Goal: Book appointment/travel/reservation

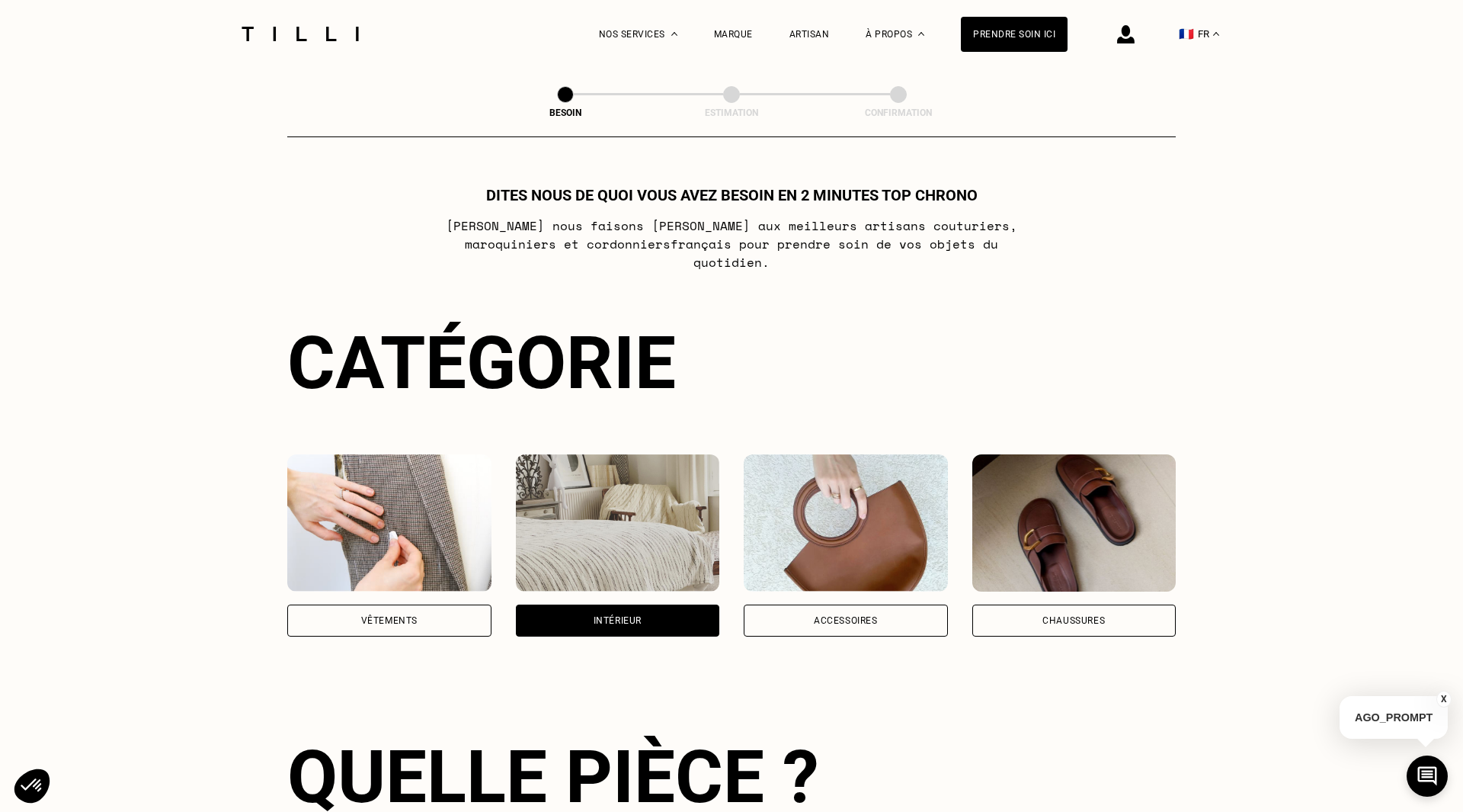
select select "FR"
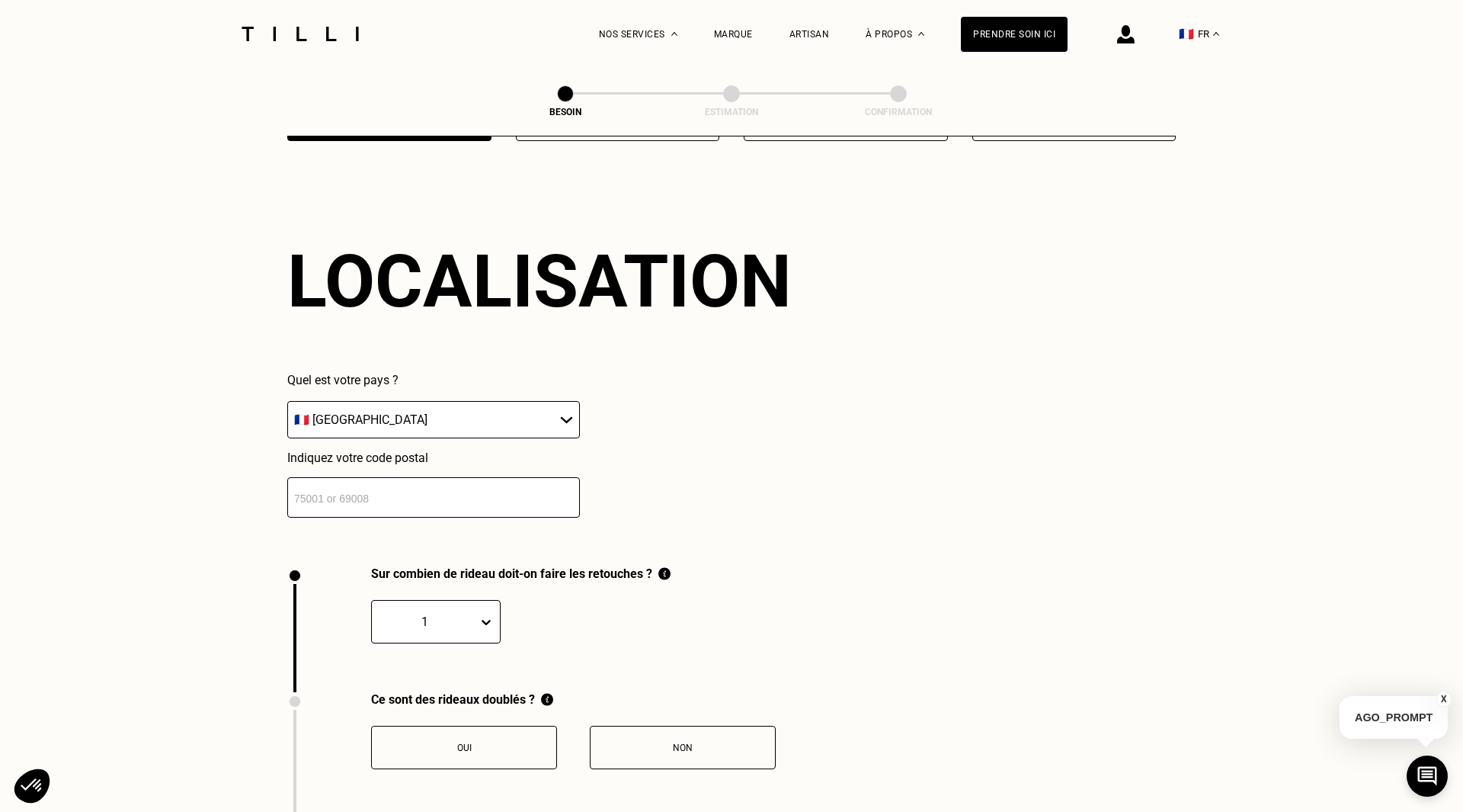
scroll to position [910, 0]
click at [507, 486] on input "number" at bounding box center [434, 496] width 293 height 41
type input "95660"
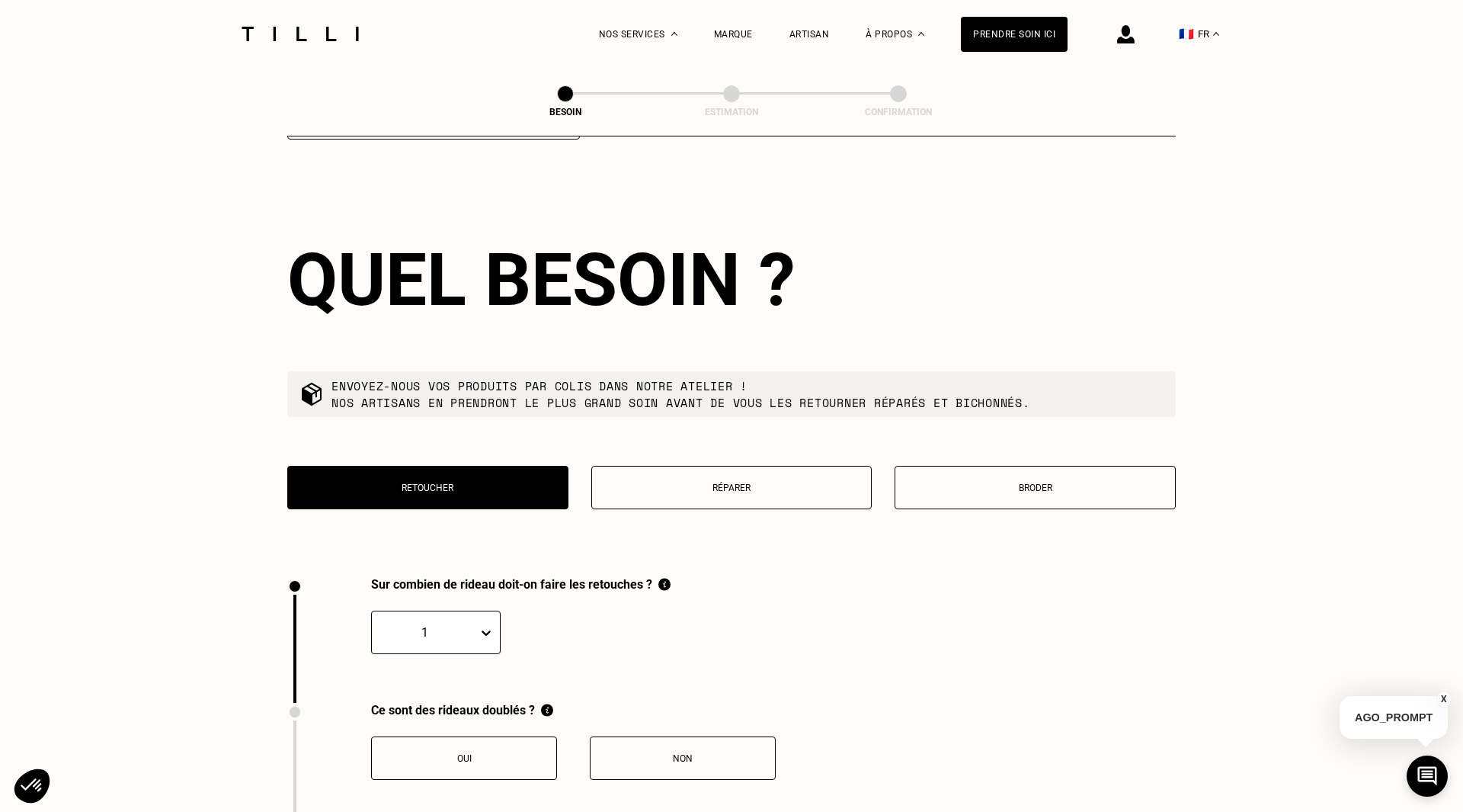
scroll to position [1288, 0]
click at [490, 617] on div at bounding box center [489, 630] width 22 height 42
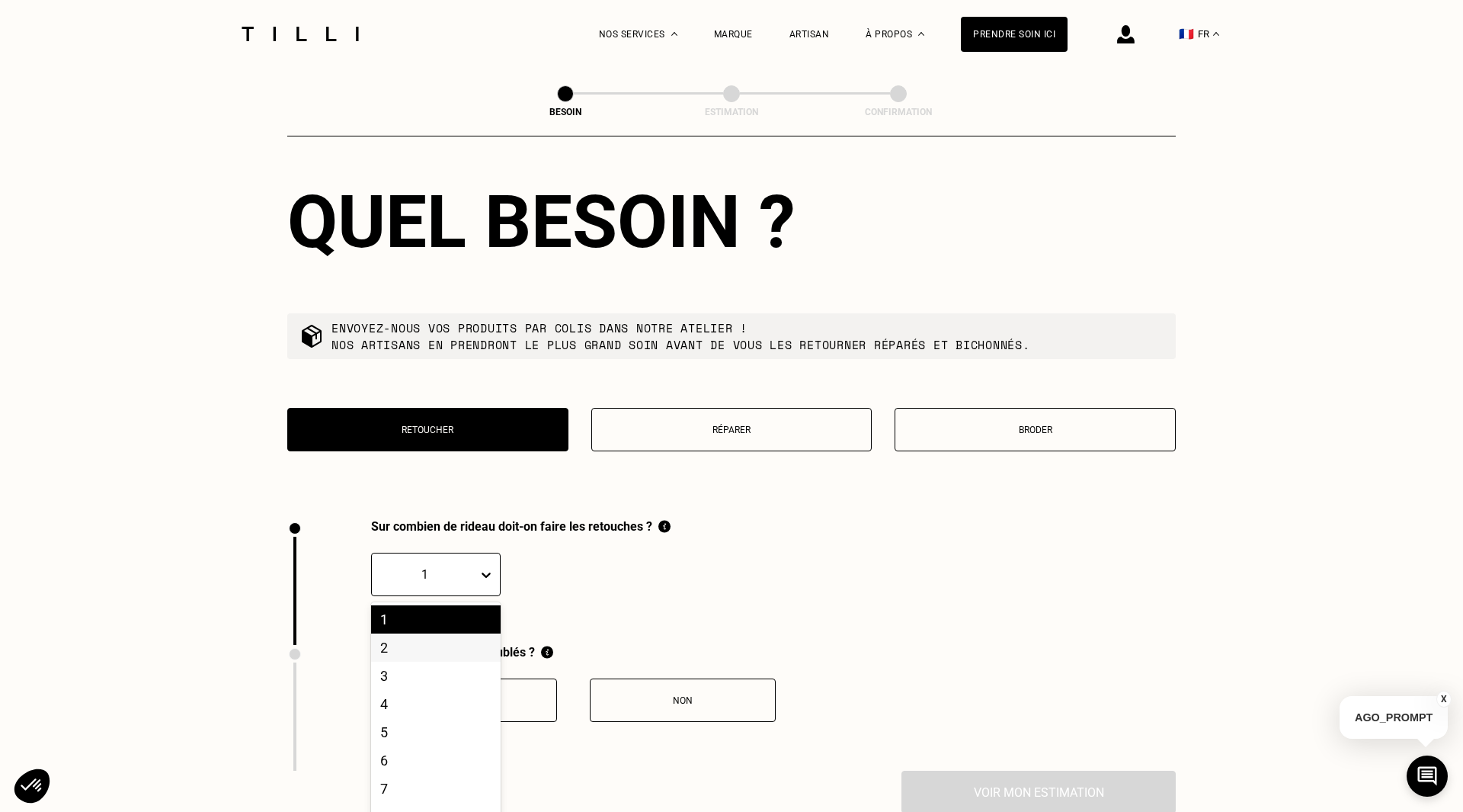
scroll to position [1353, 0]
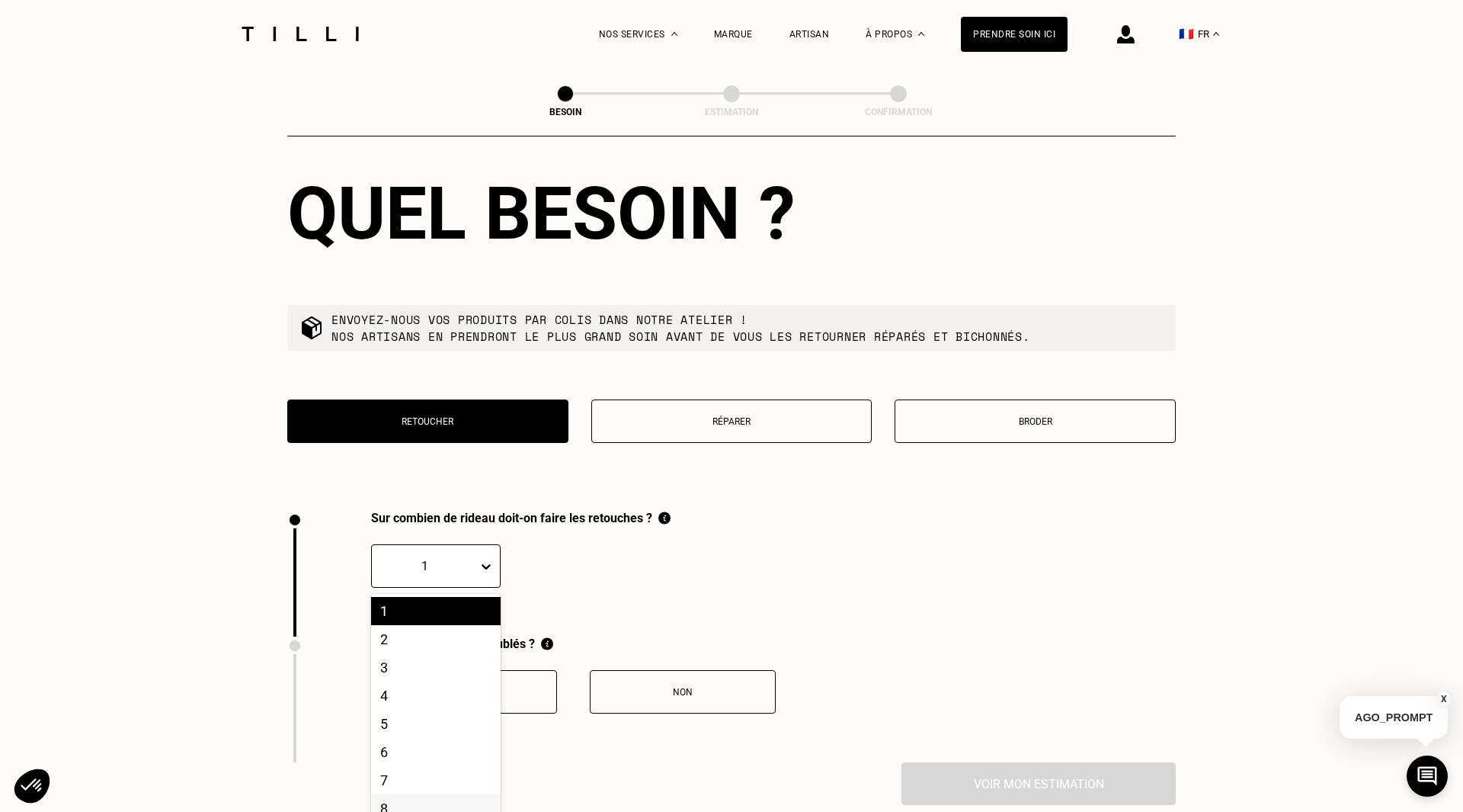
click at [429, 794] on div "8" at bounding box center [435, 808] width 130 height 28
click at [685, 669] on button "Non" at bounding box center [682, 691] width 186 height 43
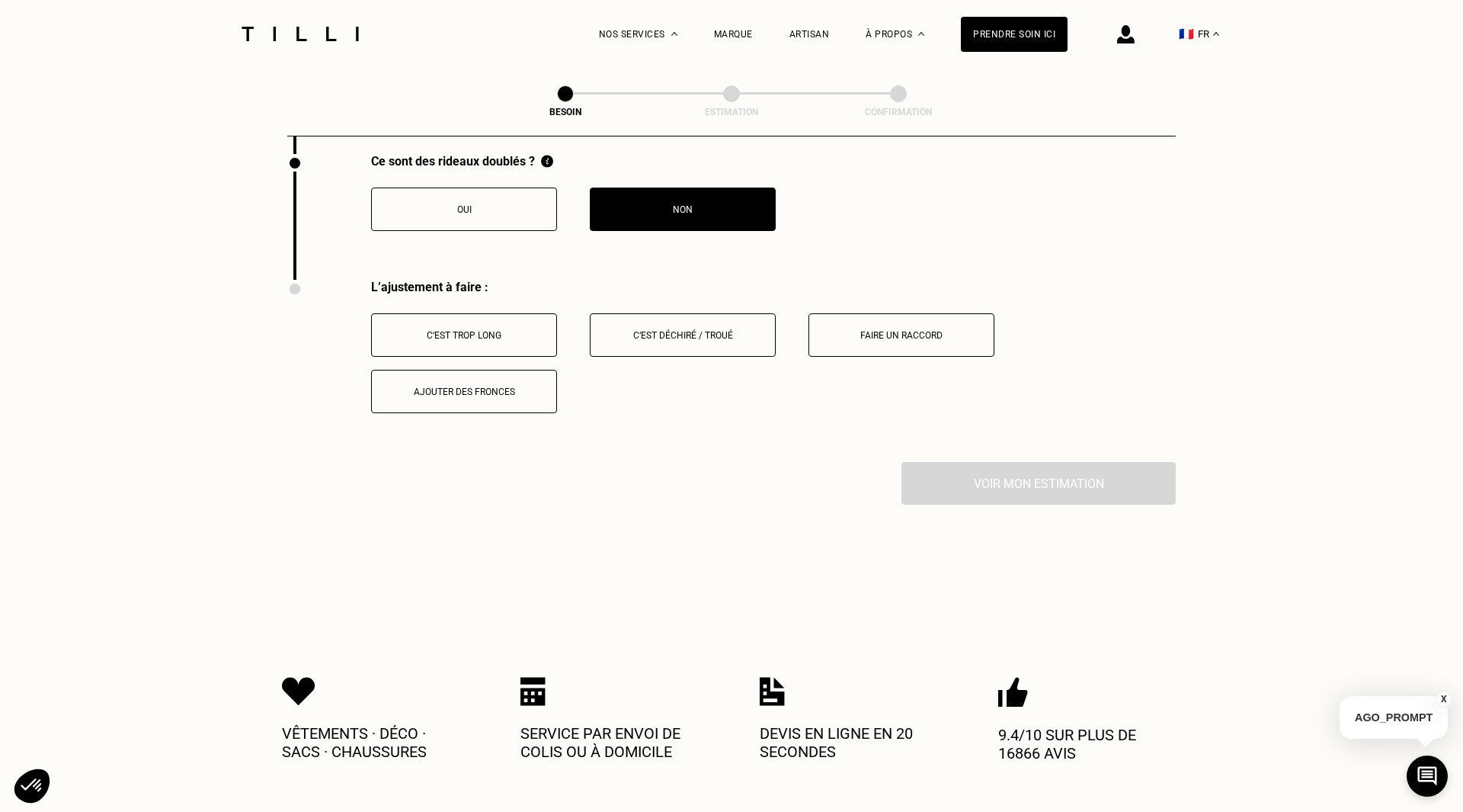
scroll to position [1928, 0]
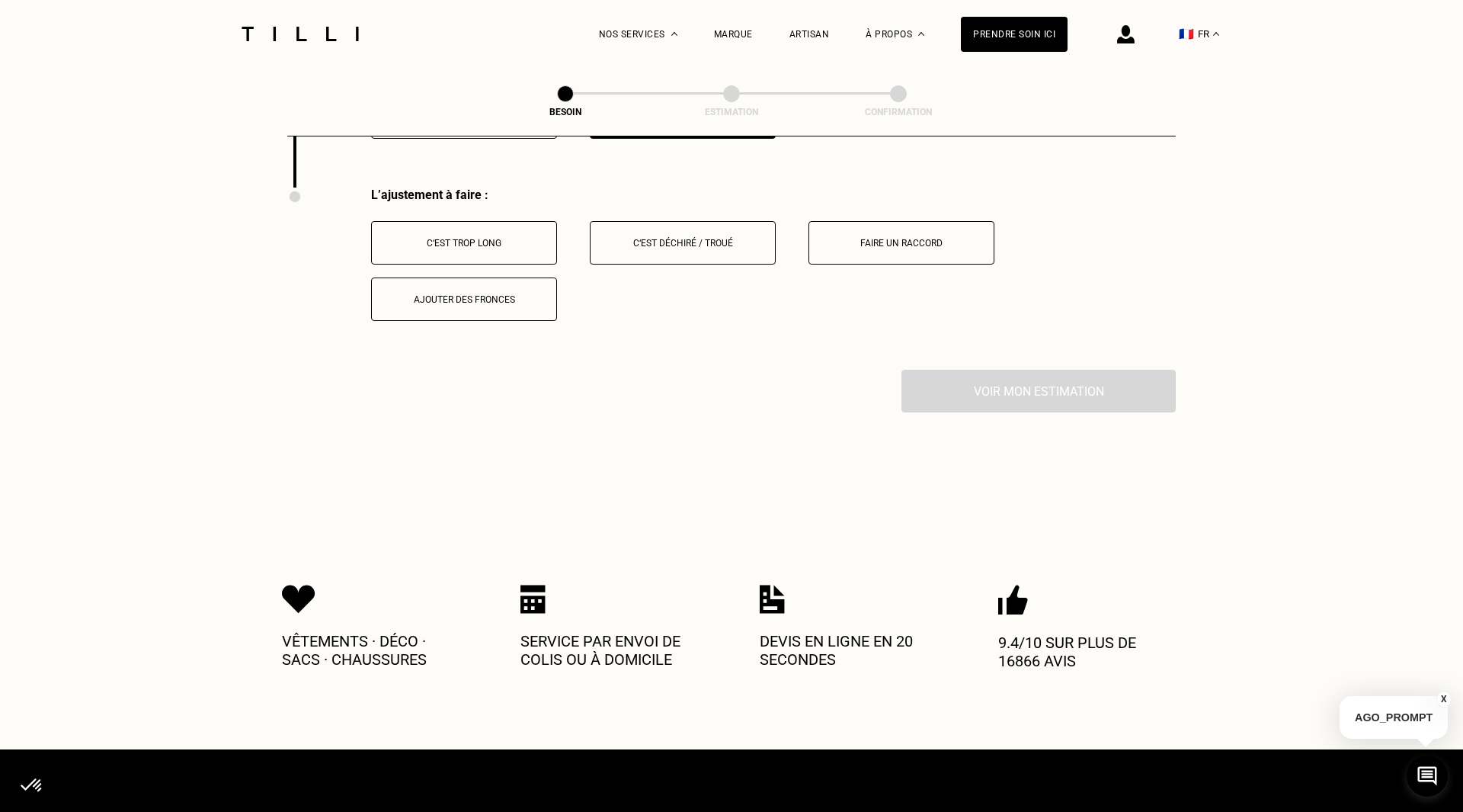
click at [488, 238] on div "C‘est trop long" at bounding box center [463, 243] width 169 height 11
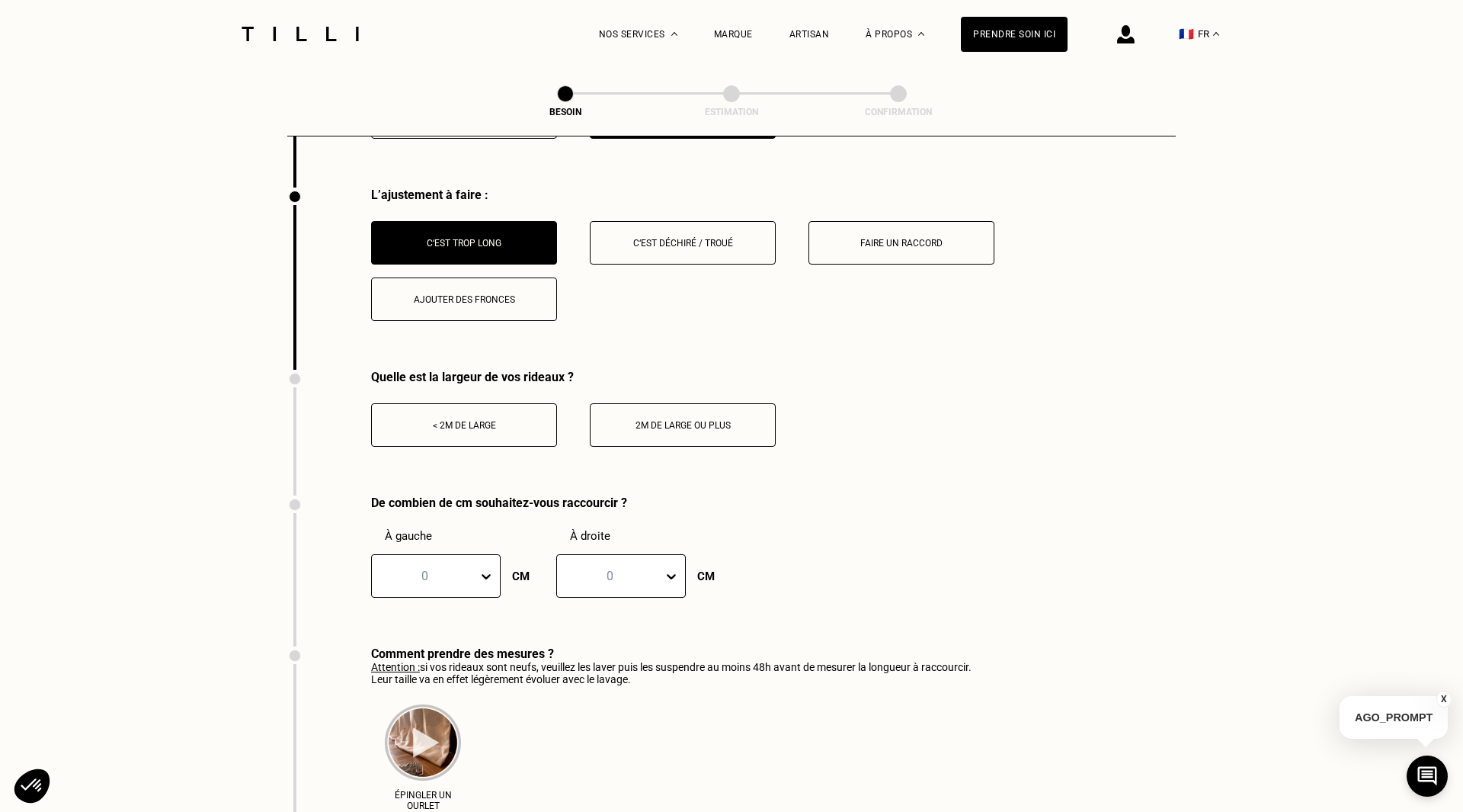
click at [485, 420] on div "< 2m de large" at bounding box center [463, 425] width 169 height 11
click at [490, 565] on div at bounding box center [489, 576] width 21 height 27
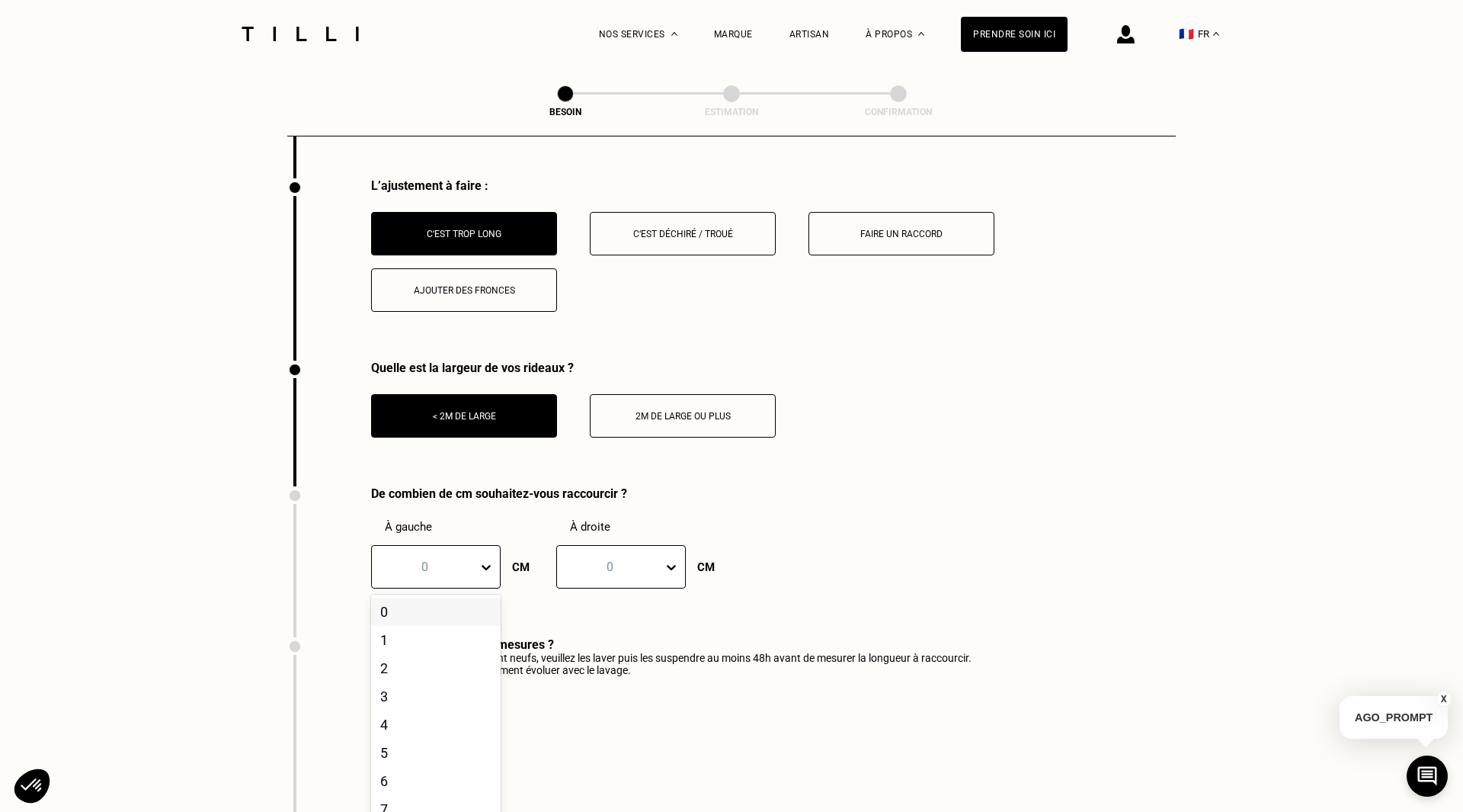
scroll to position [1938, 0]
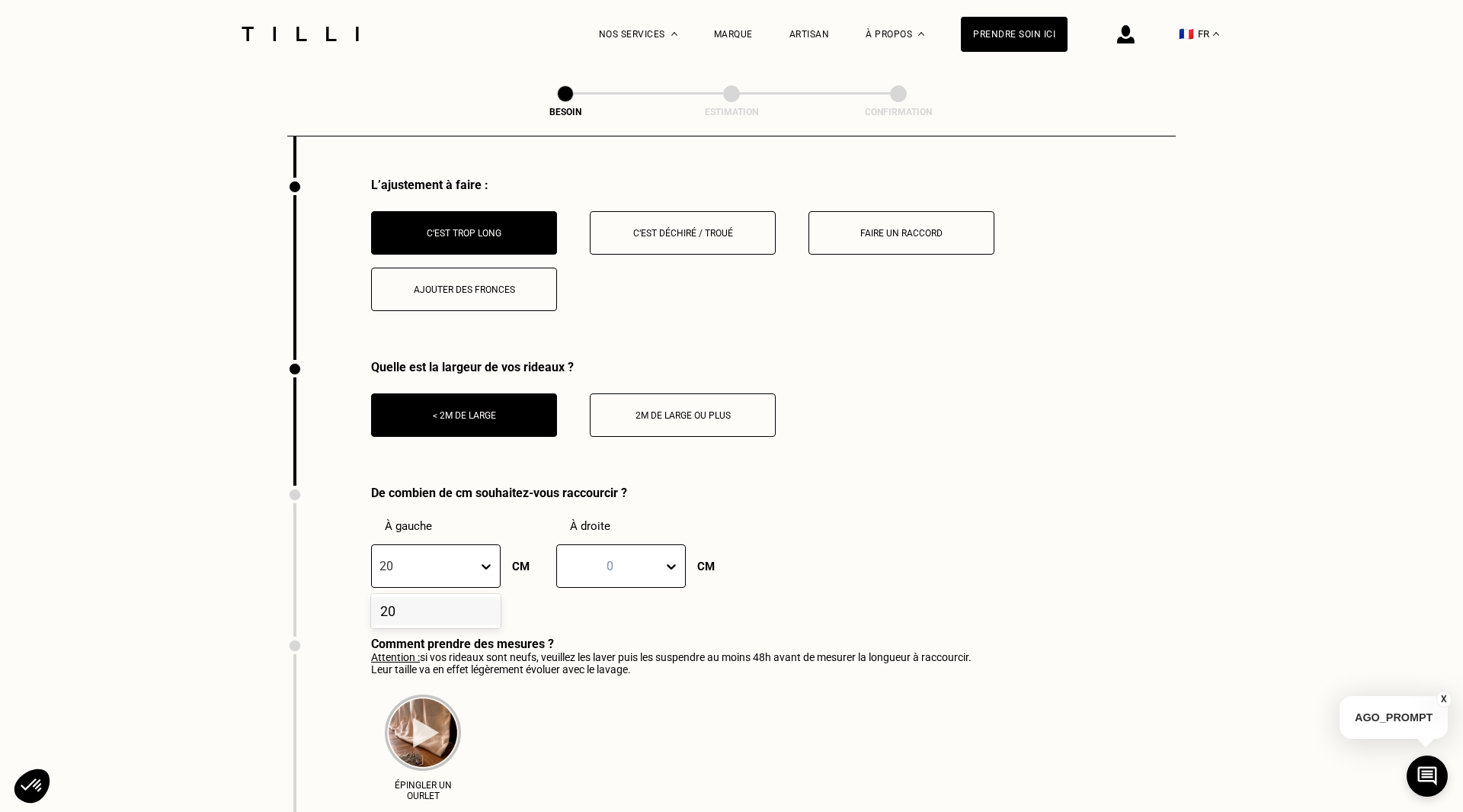
type input "20"
click at [636, 557] on div at bounding box center [610, 566] width 91 height 18
type input "20"
click at [972, 524] on div "De combien de cm souhaitez-vous raccourcir ? À gauche 0 CM À droite 1 result av…" at bounding box center [732, 561] width 888 height 151
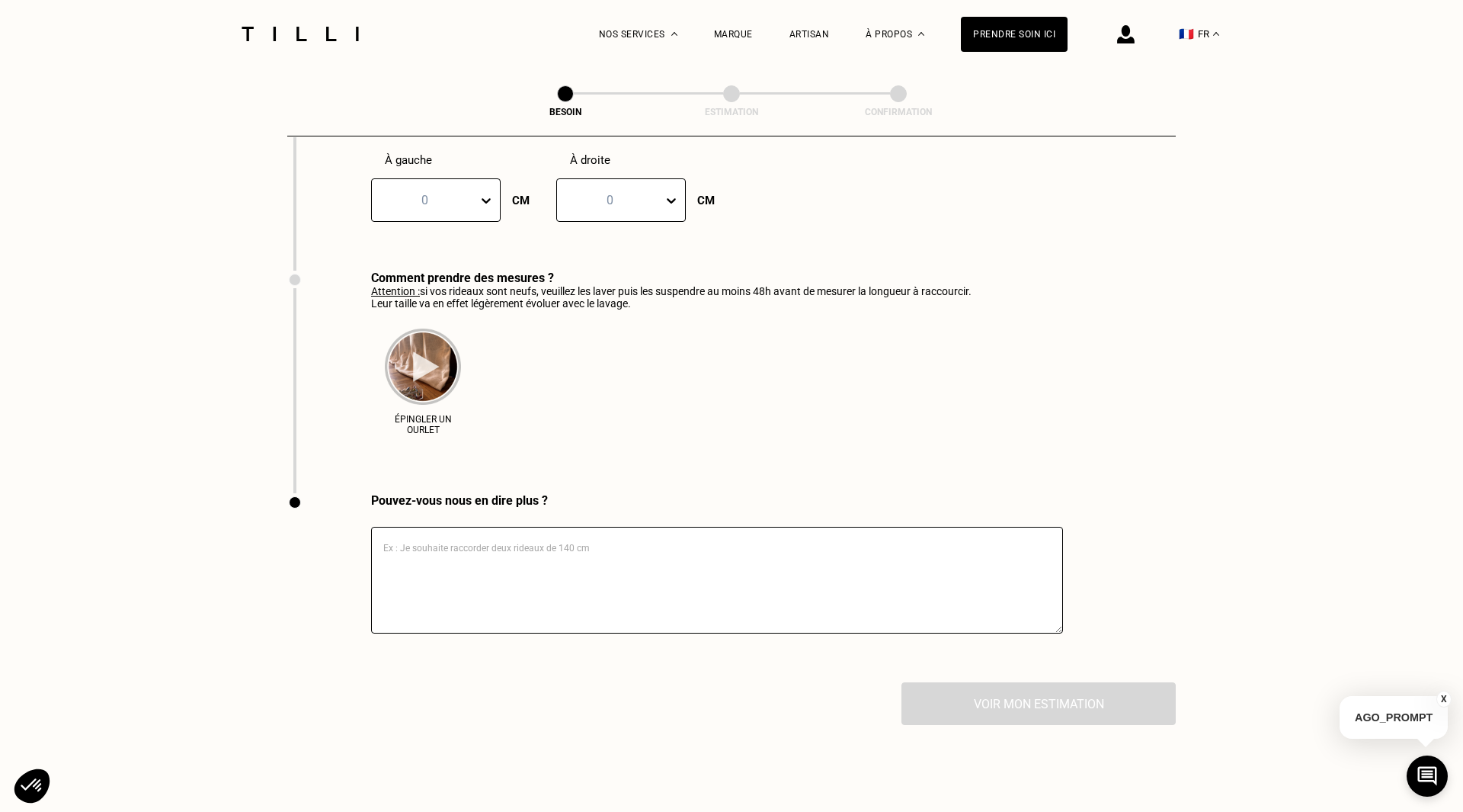
scroll to position [2334, 0]
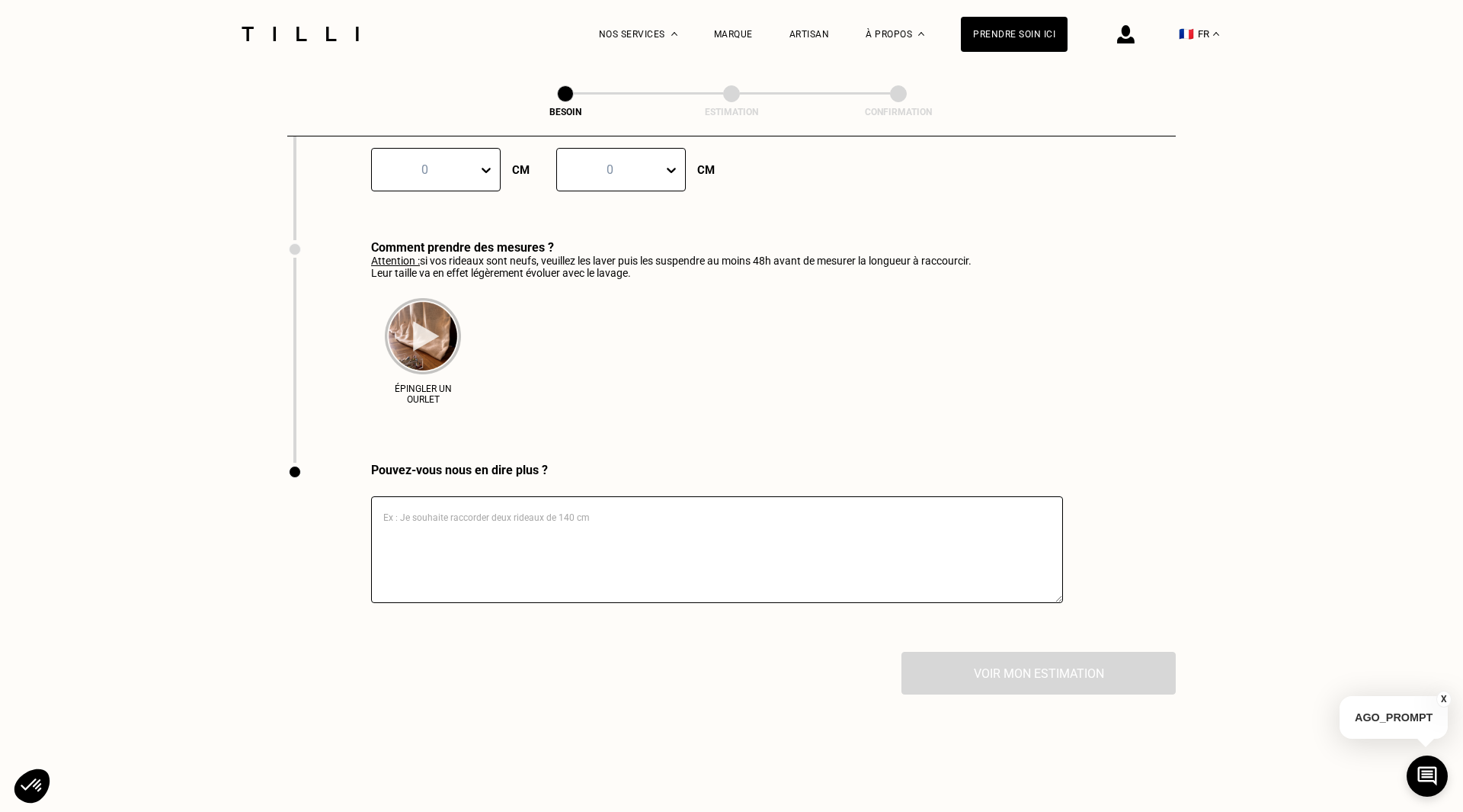
click at [725, 538] on textarea at bounding box center [717, 550] width 692 height 107
click at [995, 520] on textarea "mes [PERSON_NAME] font 2m60 et 2m50, il faudrait une hauteur de 2m40" at bounding box center [717, 550] width 692 height 107
click at [1023, 658] on div "Voir mon estimation" at bounding box center [732, 673] width 888 height 42
click at [1026, 658] on div "Voir mon estimation" at bounding box center [732, 673] width 888 height 42
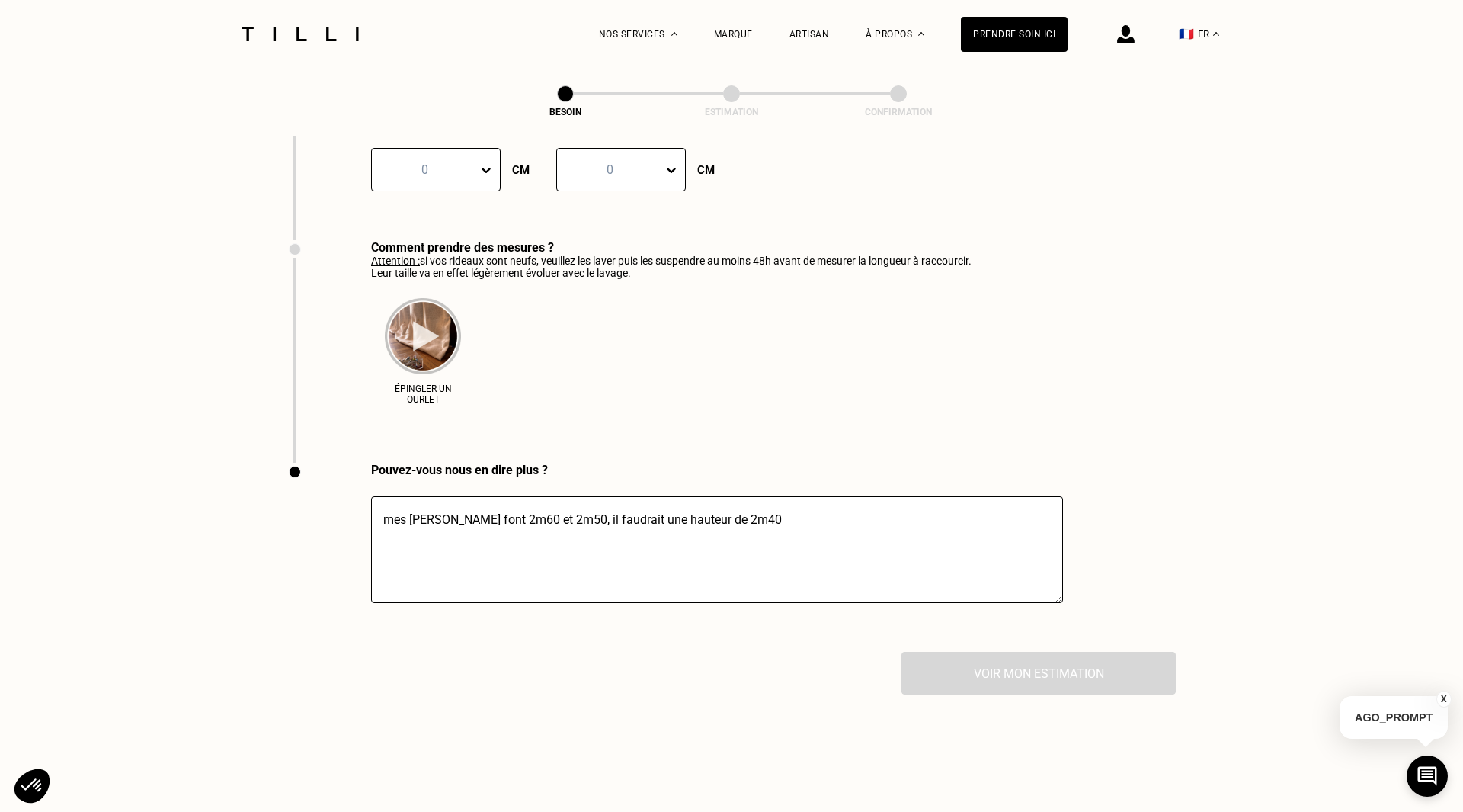
click at [455, 308] on img at bounding box center [423, 336] width 76 height 76
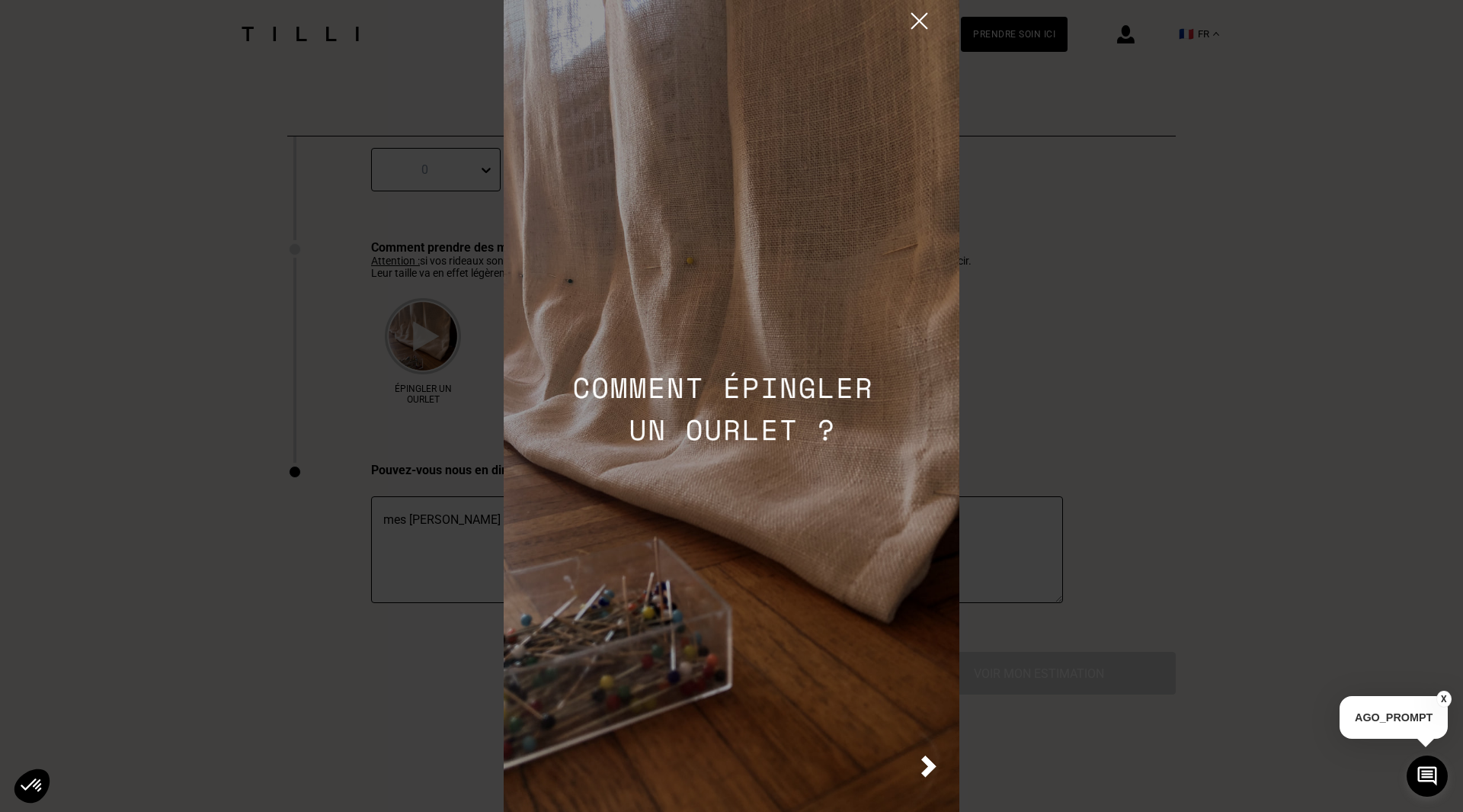
click at [914, 21] on img at bounding box center [919, 20] width 26 height 26
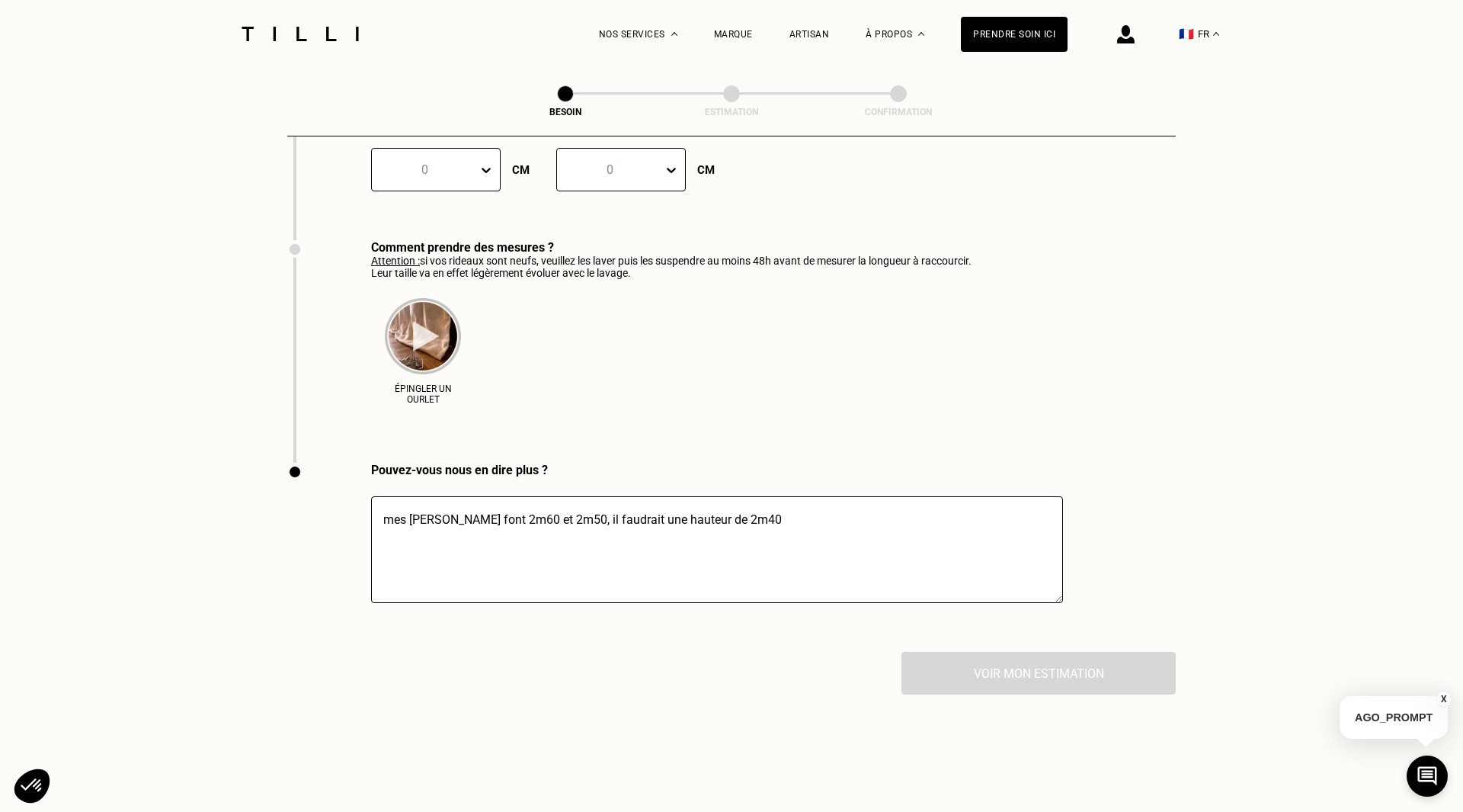
click at [1009, 657] on div "Voir mon estimation" at bounding box center [732, 673] width 888 height 42
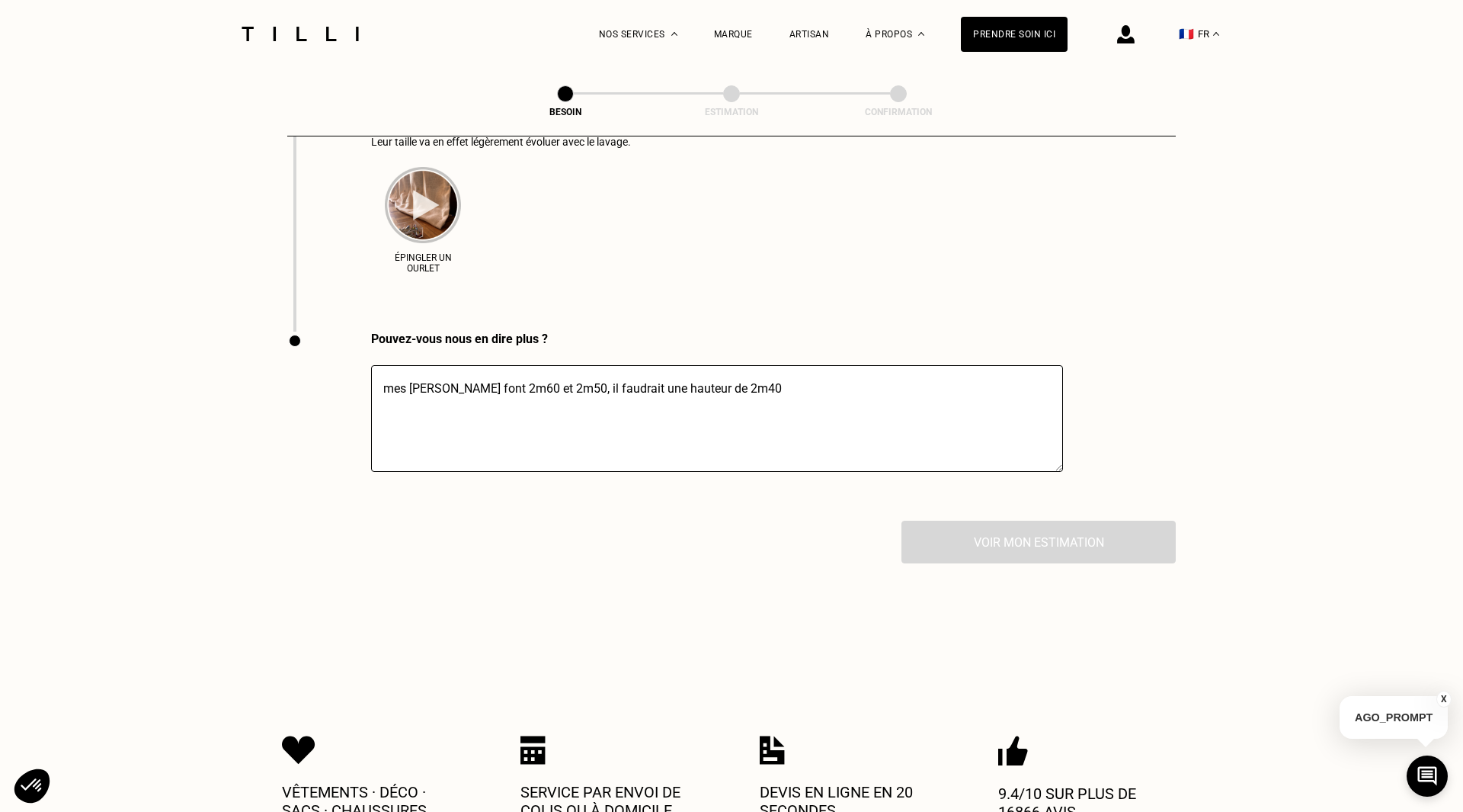
scroll to position [2487, 0]
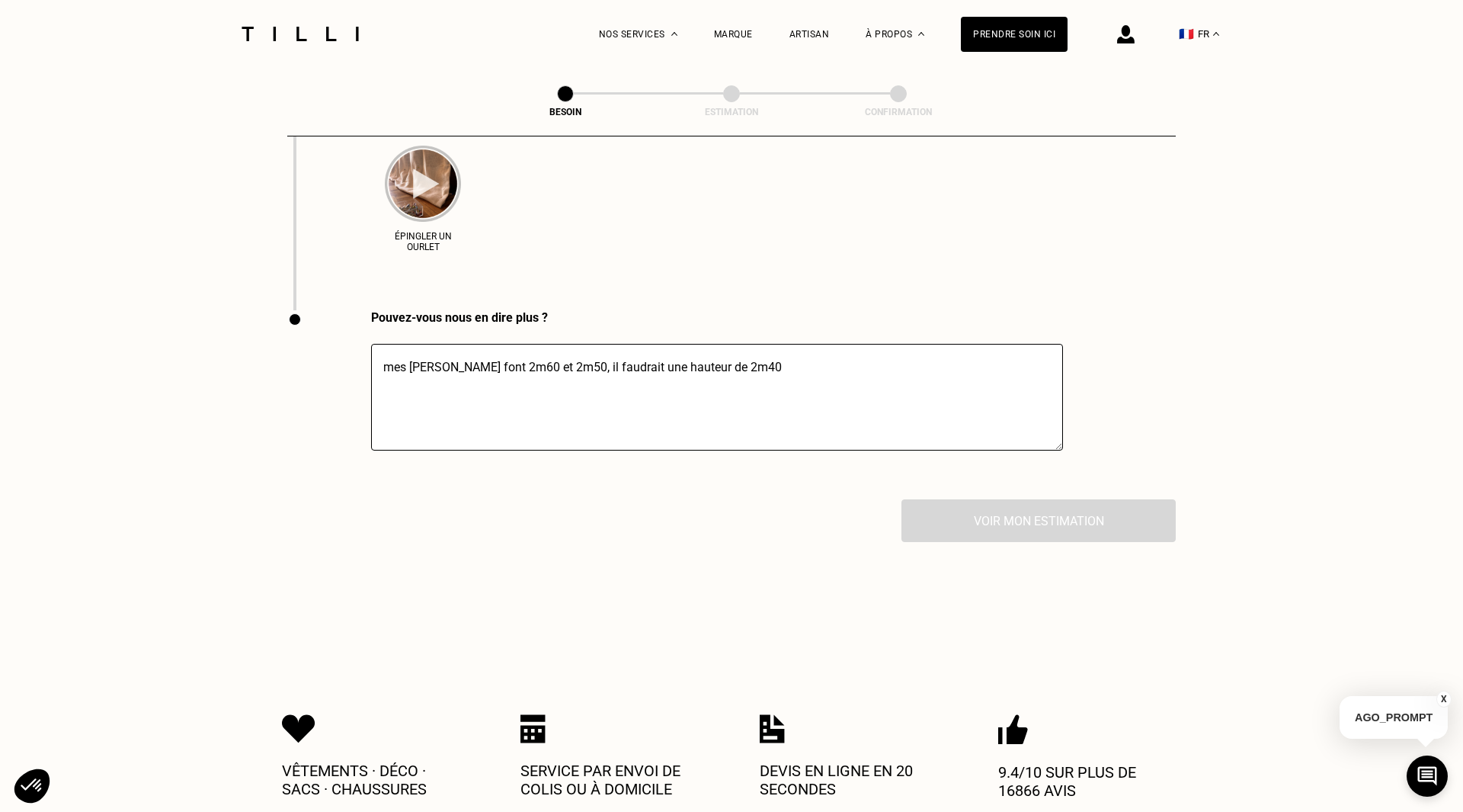
click at [1042, 509] on div "Voir mon estimation" at bounding box center [732, 520] width 888 height 42
click at [710, 354] on textarea "mes [PERSON_NAME] font 2m60 et 2m50, il faudrait une hauteur de 2m40" at bounding box center [717, 397] width 692 height 107
click at [500, 350] on textarea "mes [PERSON_NAME] font 2m60 et 2m50, il faudrait une hauteur de 2m40" at bounding box center [717, 397] width 692 height 107
click at [743, 351] on textarea "mes [PERSON_NAME] font 260 cm et 250 cm, il faudrait une hauteur de 2m40" at bounding box center [717, 397] width 692 height 107
click at [808, 370] on textarea "mes [PERSON_NAME] font 260 cm et 250 cm, il faudrait une hauteur de 240 cm" at bounding box center [717, 397] width 692 height 107
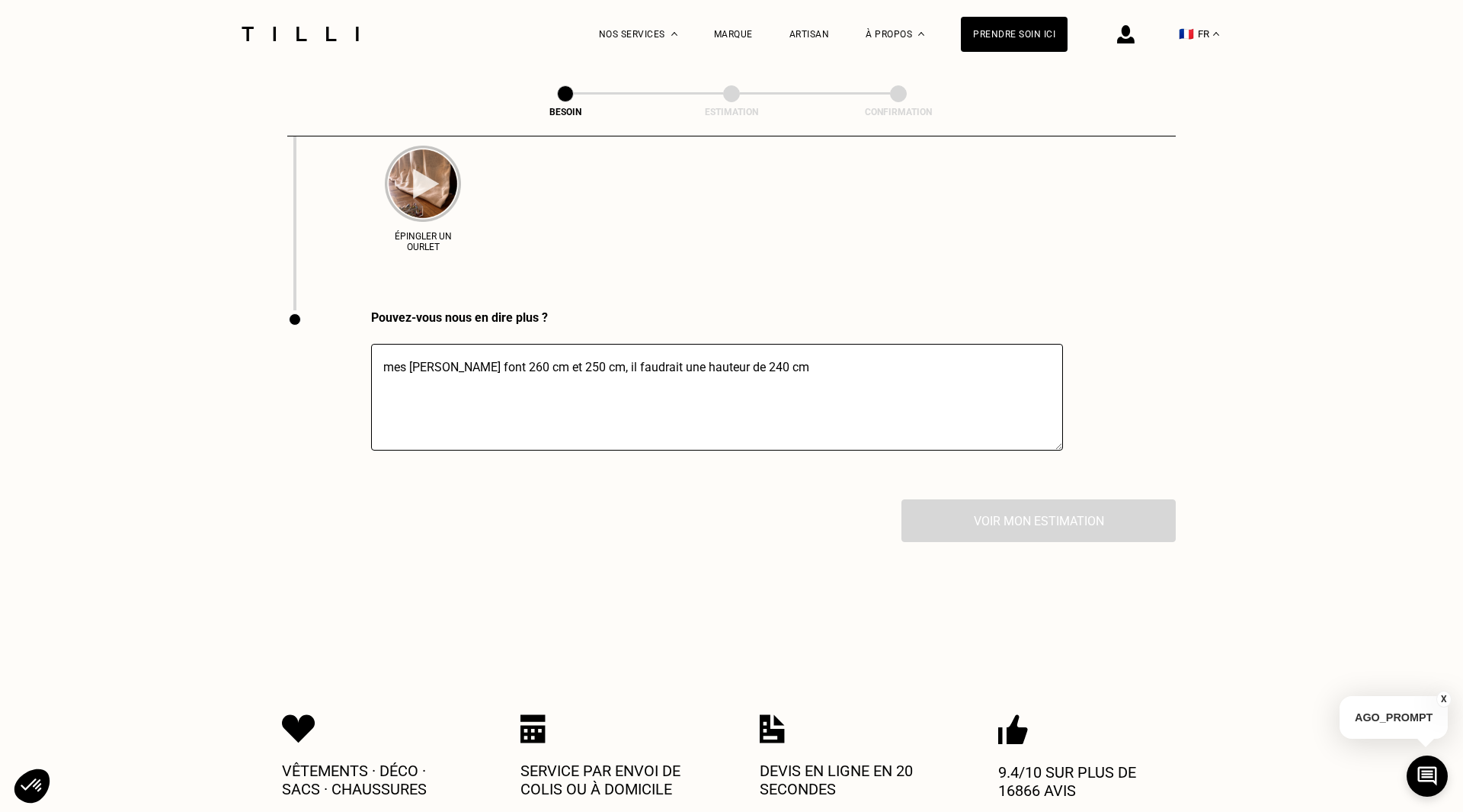
click at [1023, 499] on div "Voir mon estimation" at bounding box center [732, 520] width 888 height 42
click at [1022, 499] on div "Voir mon estimation" at bounding box center [732, 520] width 888 height 42
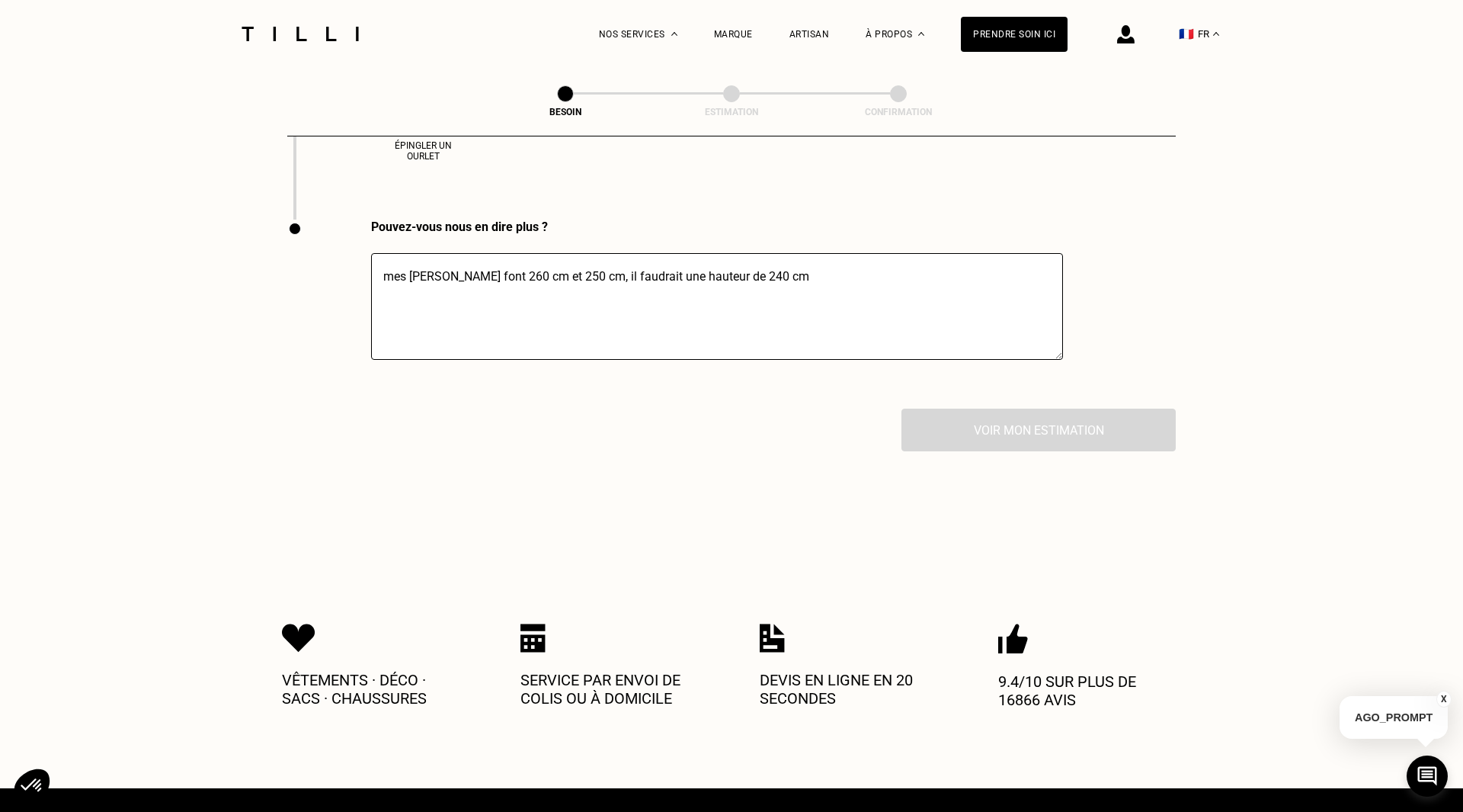
scroll to position [2578, 0]
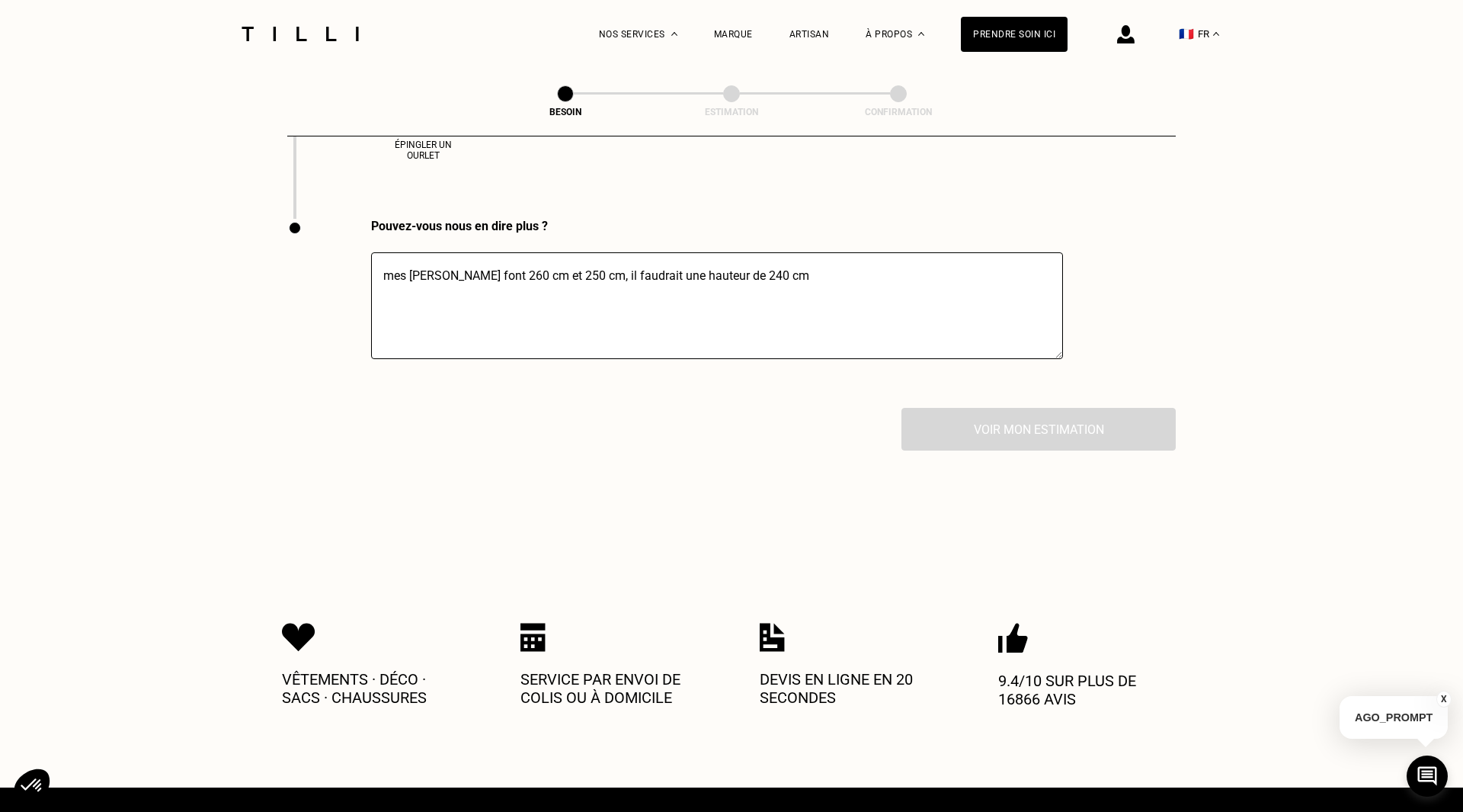
click at [743, 626] on div "Vêtements · Déco · Sacs · Chaussures Service par envoi de colis ou à domicile D…" at bounding box center [732, 664] width 900 height 148
click at [797, 669] on p "Devis en ligne en 20 secondes" at bounding box center [851, 687] width 183 height 36
click at [760, 623] on img at bounding box center [772, 637] width 25 height 29
click at [877, 274] on textarea "mes [PERSON_NAME] font 260 cm et 250 cm, il faudrait une hauteur de 240 cm" at bounding box center [717, 305] width 692 height 107
type textarea "mes [PERSON_NAME] font 260 cm et 250 cm, il faudrait une hauteur de 240 cm"
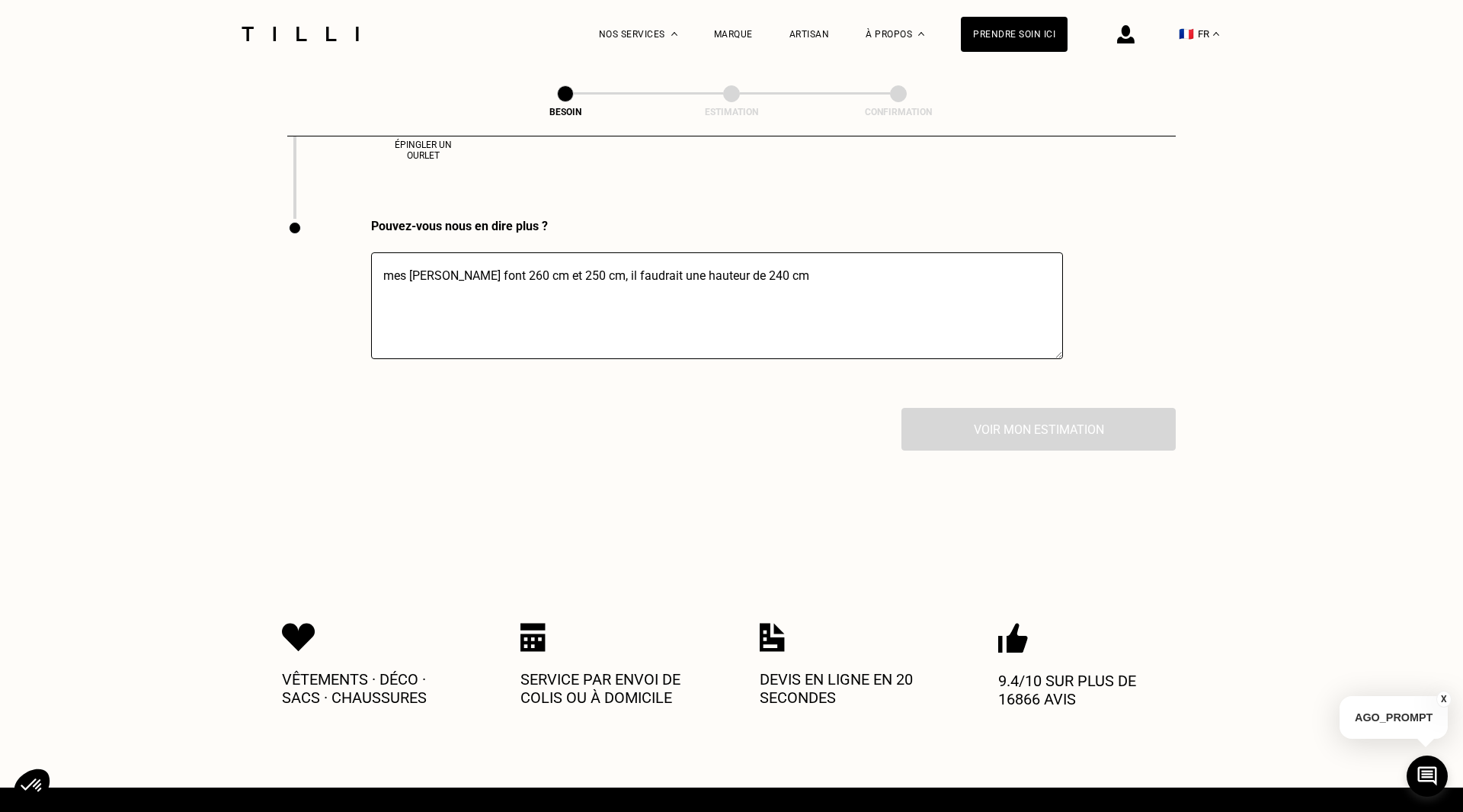
click at [1017, 417] on div "Voir mon estimation" at bounding box center [732, 429] width 888 height 42
click at [1138, 408] on div "Voir mon estimation" at bounding box center [732, 429] width 888 height 42
click at [578, 102] on div "Besoin Estimation Confirmation" at bounding box center [732, 95] width 445 height 20
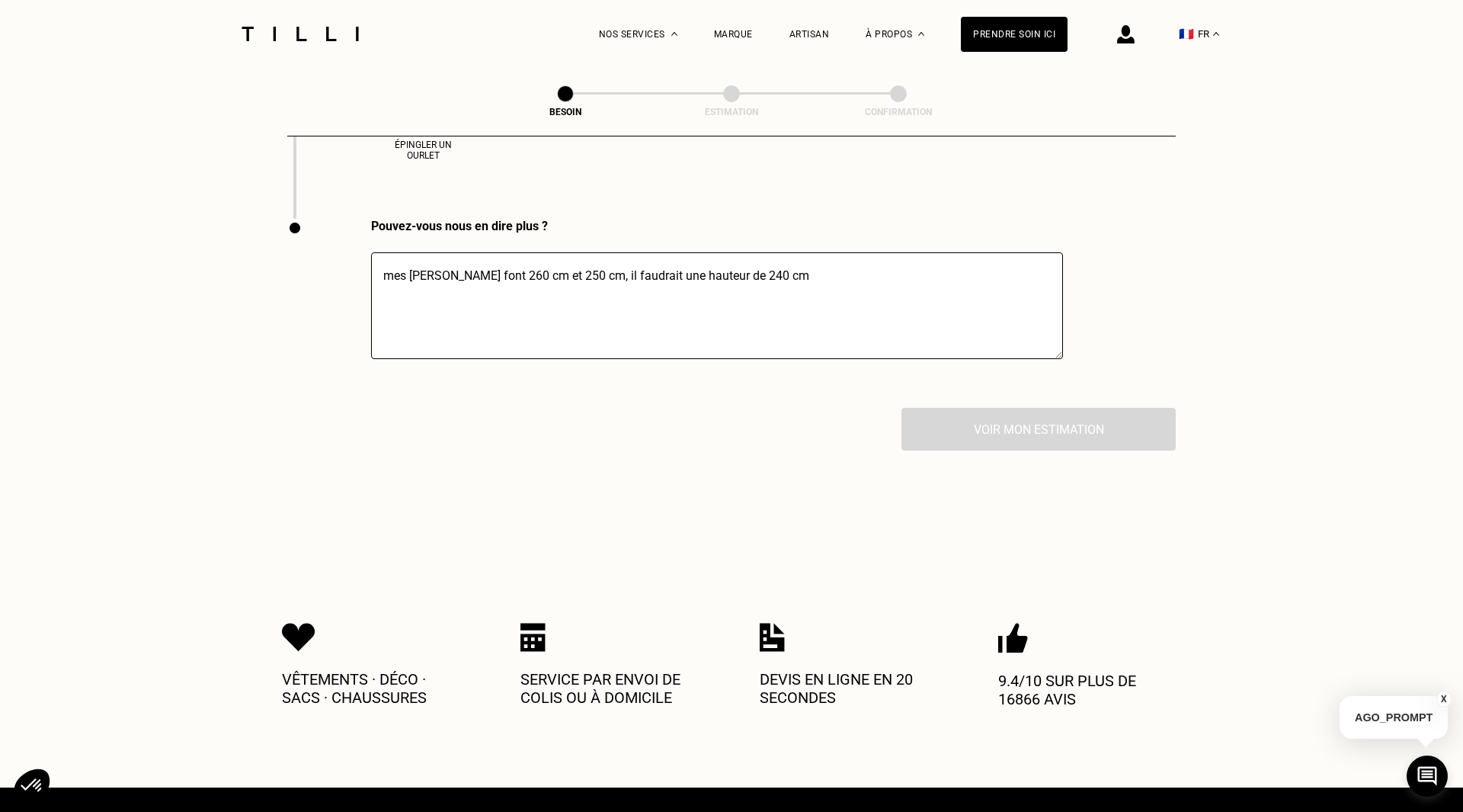
click at [732, 94] on span at bounding box center [732, 94] width 17 height 17
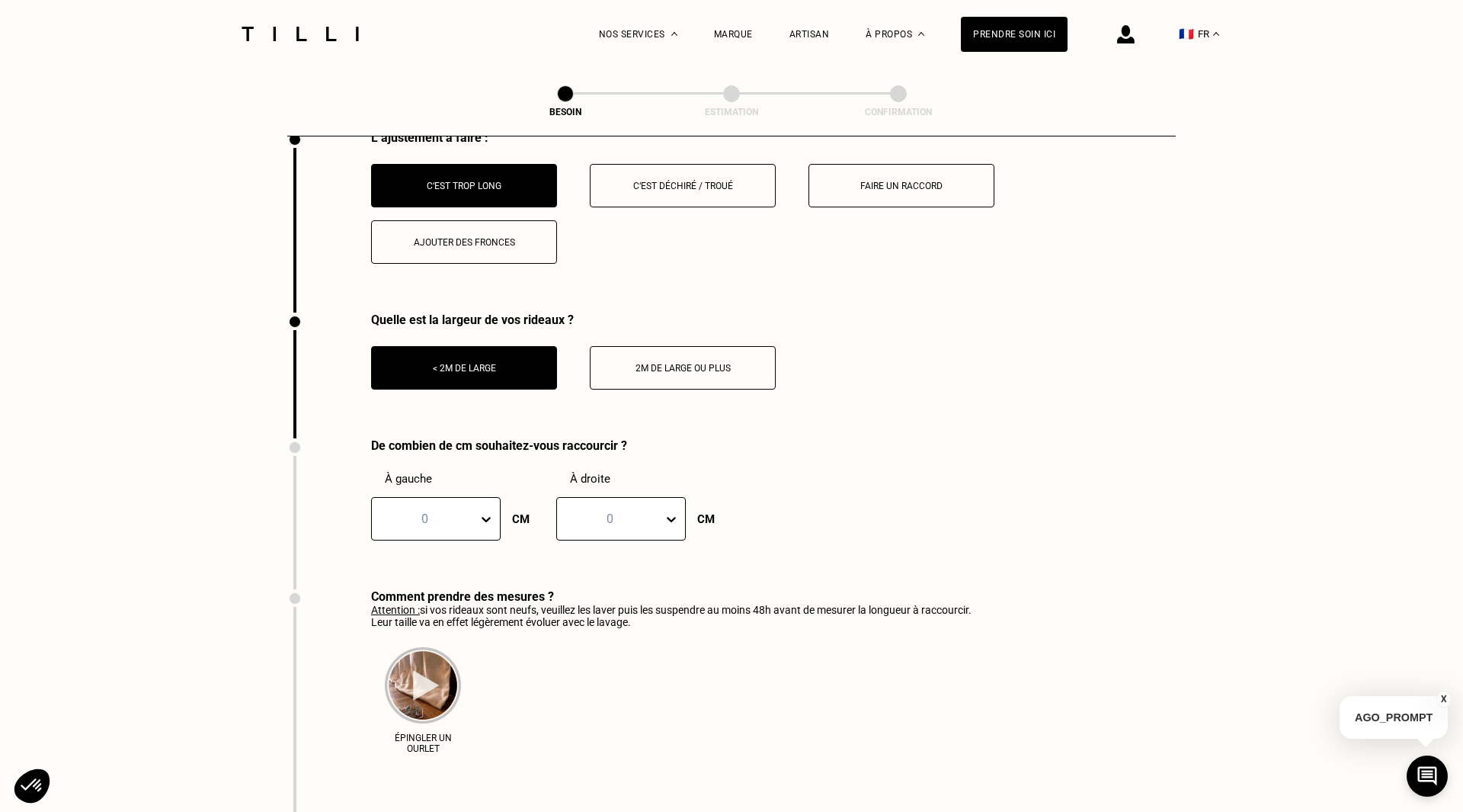
scroll to position [1938, 0]
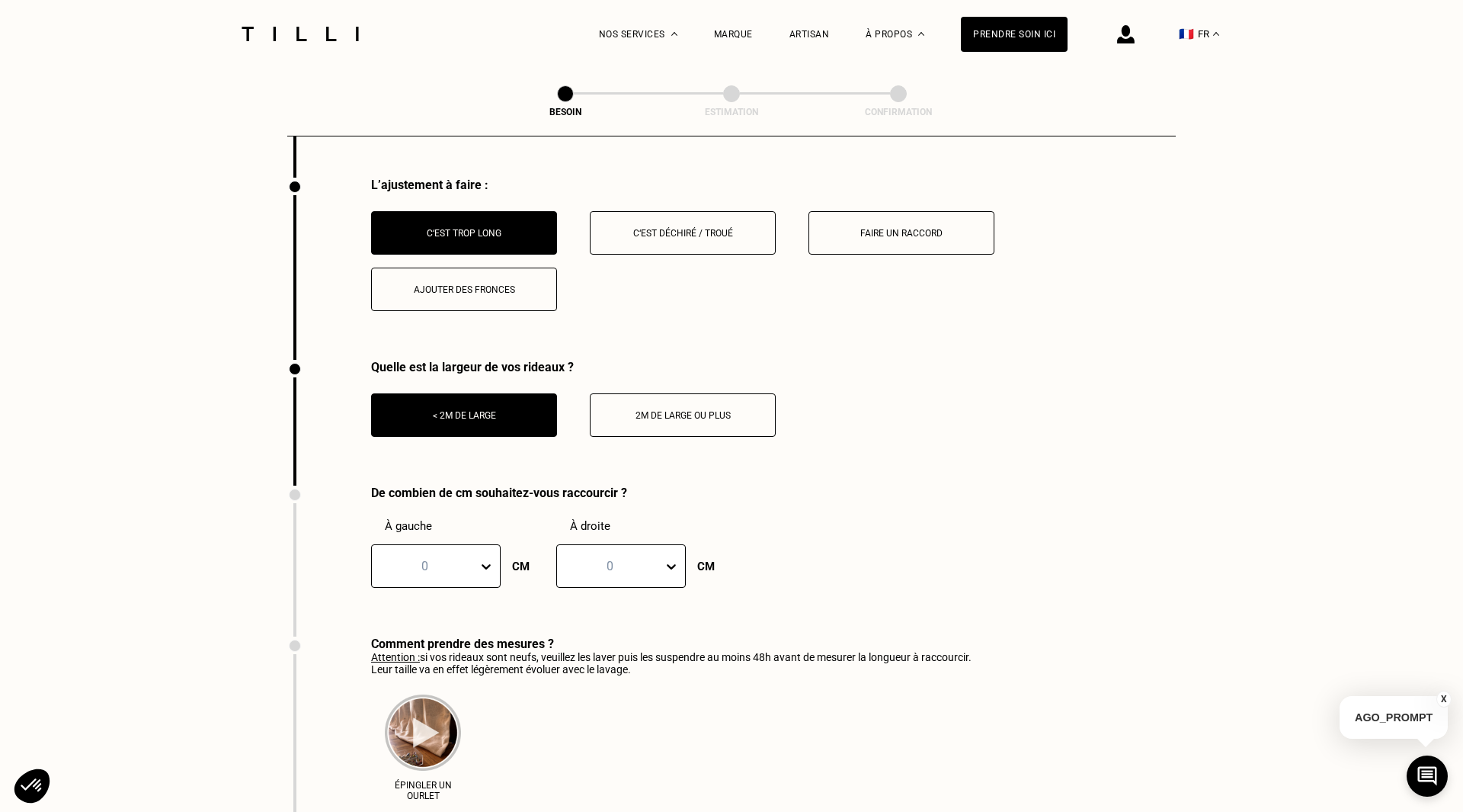
click at [432, 557] on div at bounding box center [424, 566] width 91 height 18
type input "20"
click at [628, 557] on div at bounding box center [610, 566] width 91 height 18
click at [483, 558] on icon at bounding box center [486, 566] width 15 height 15
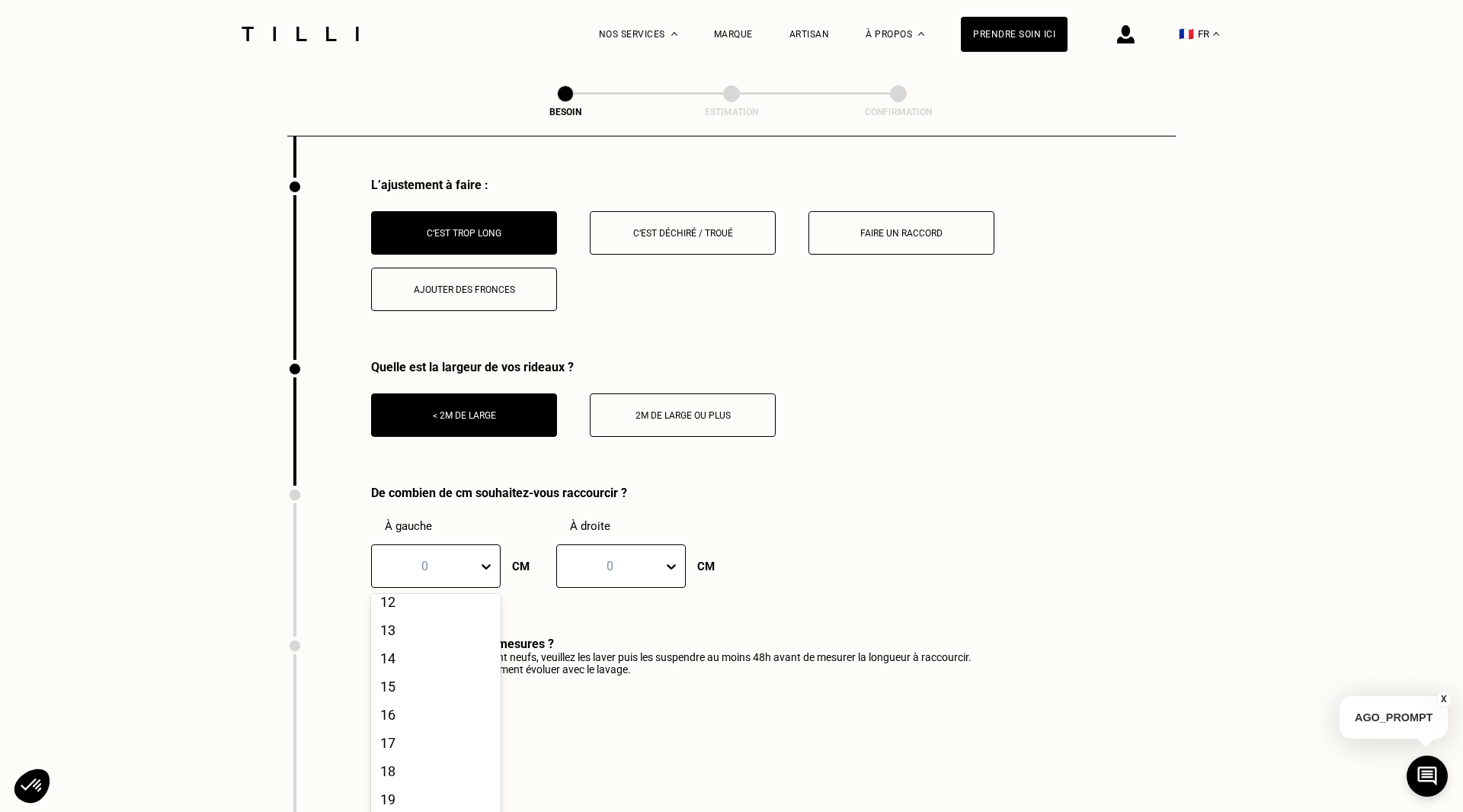
scroll to position [376, 0]
click at [423, 791] on div "20" at bounding box center [435, 798] width 130 height 28
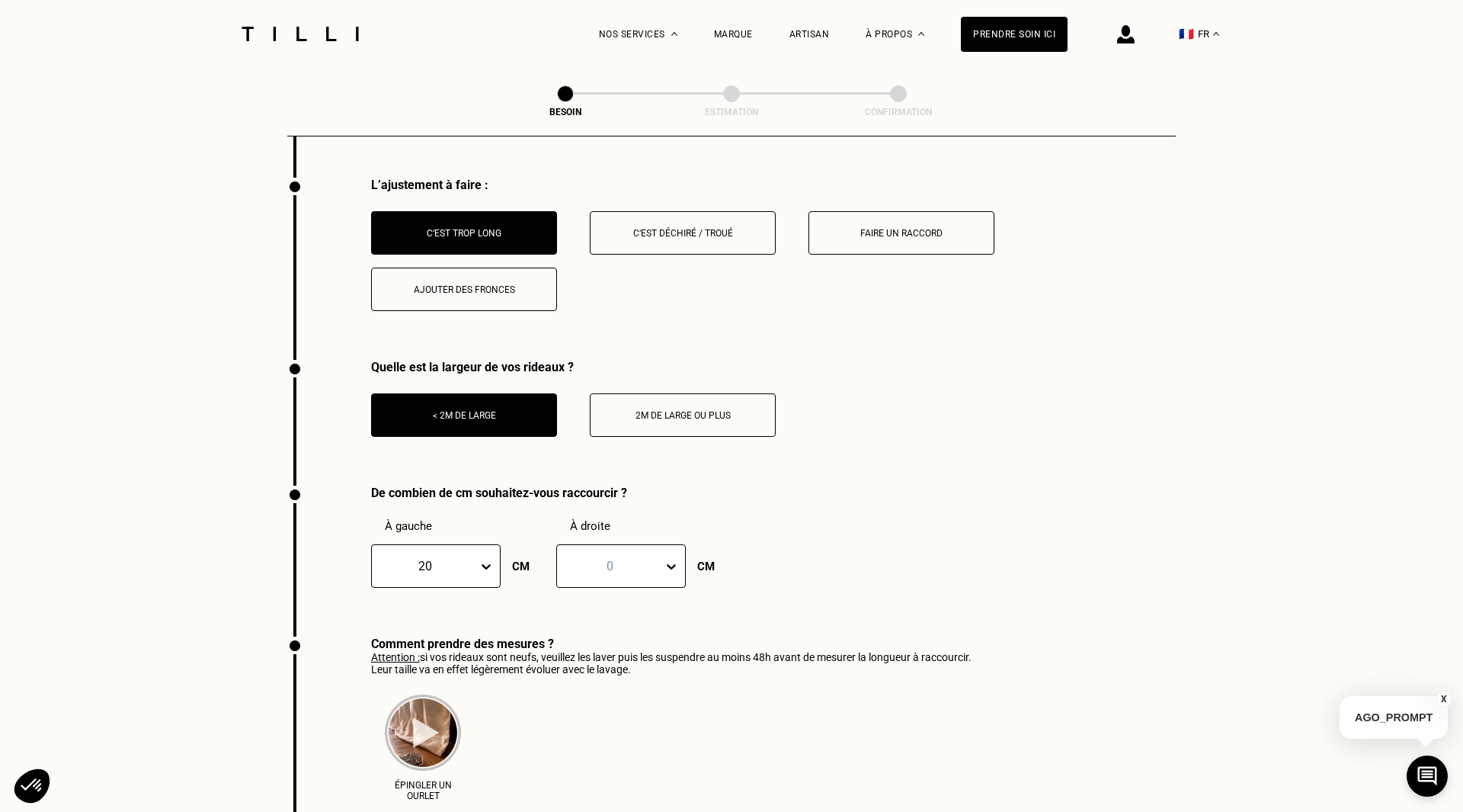
click at [670, 558] on icon at bounding box center [671, 566] width 15 height 15
click at [909, 540] on div "De combien de cm souhaitez-vous raccourcir ? À gauche 20 CM À droite option 20,…" at bounding box center [732, 561] width 888 height 151
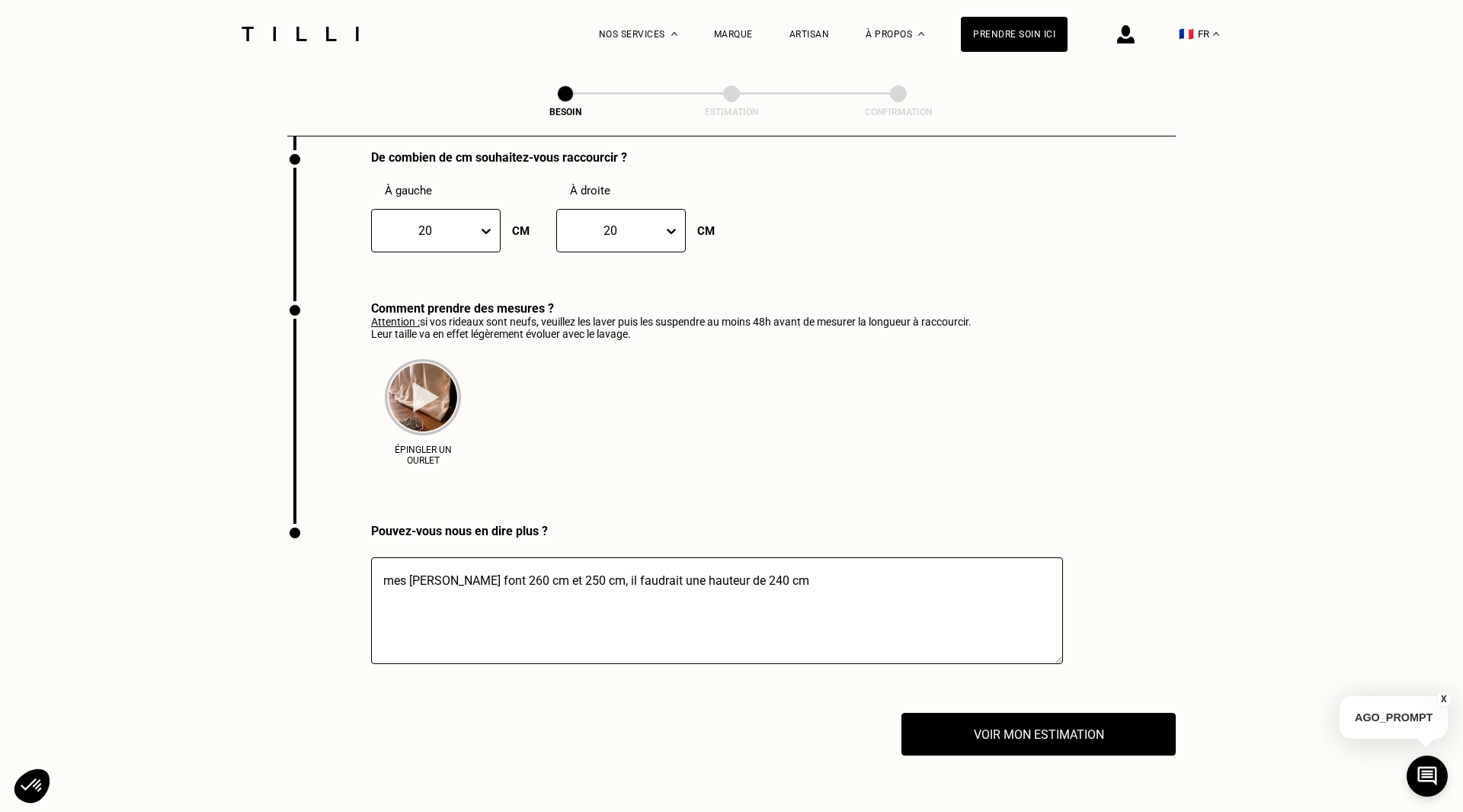
scroll to position [2304, 0]
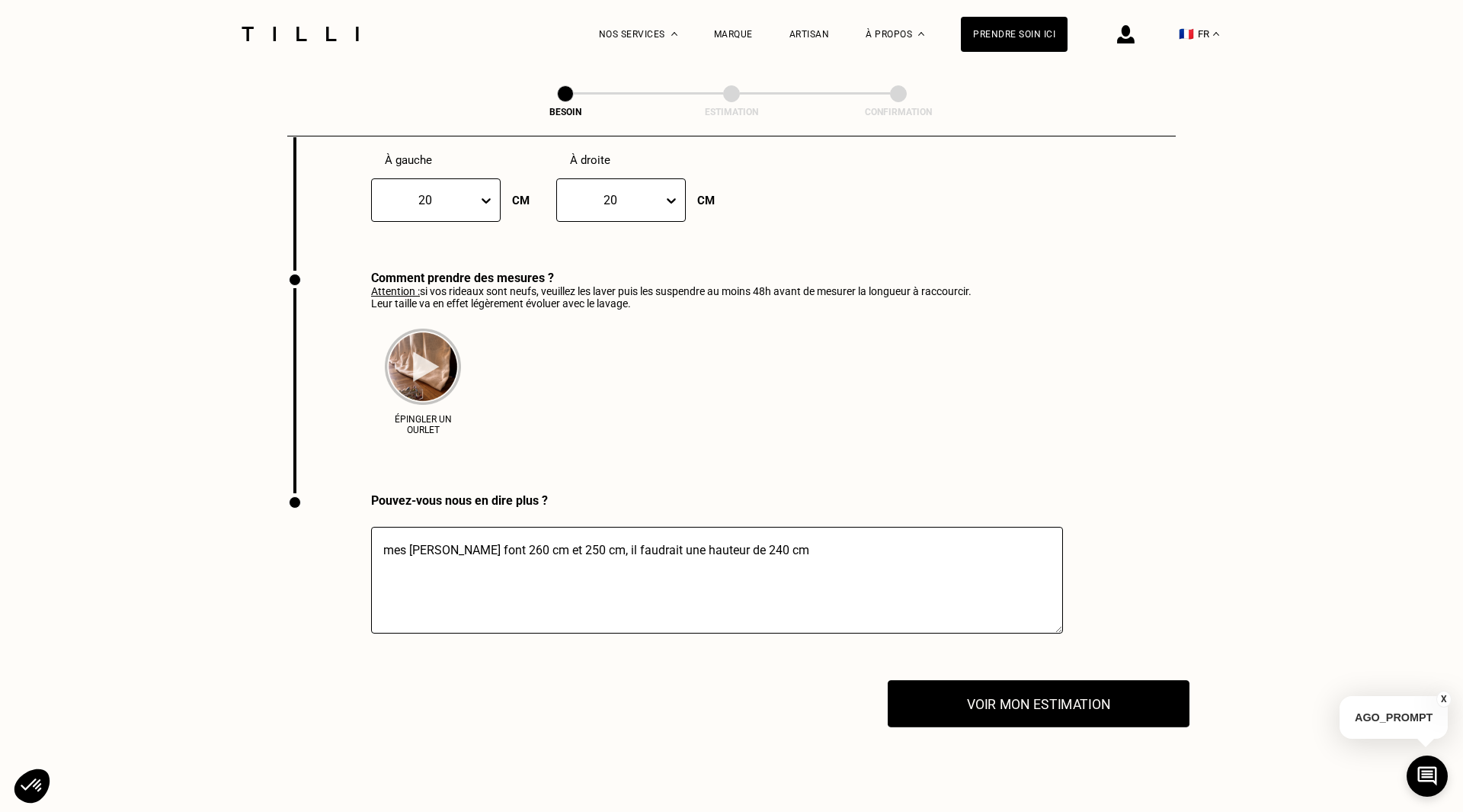
click at [1056, 688] on button "Voir mon estimation" at bounding box center [1039, 703] width 302 height 48
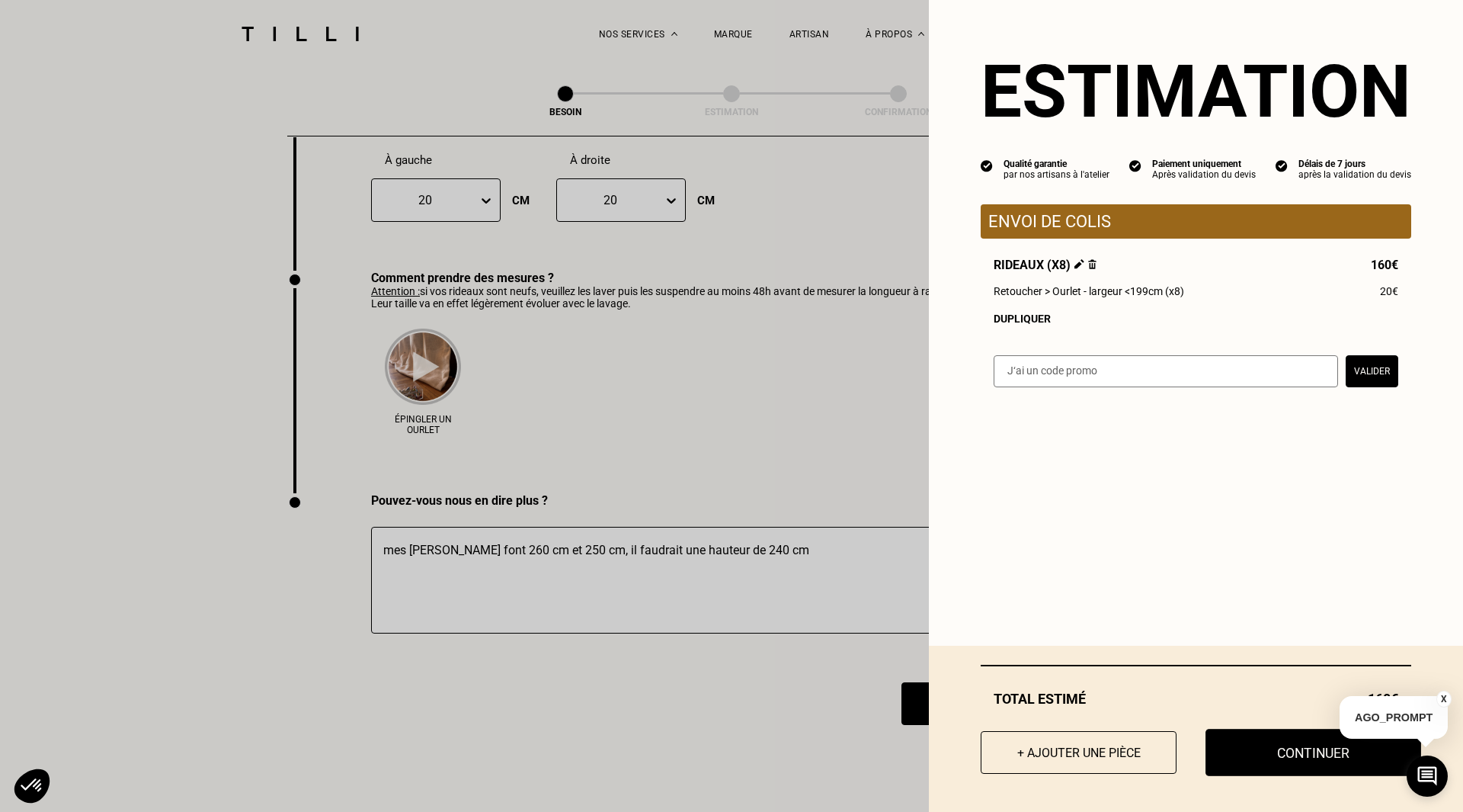
click at [1304, 750] on button "Continuer" at bounding box center [1314, 753] width 216 height 48
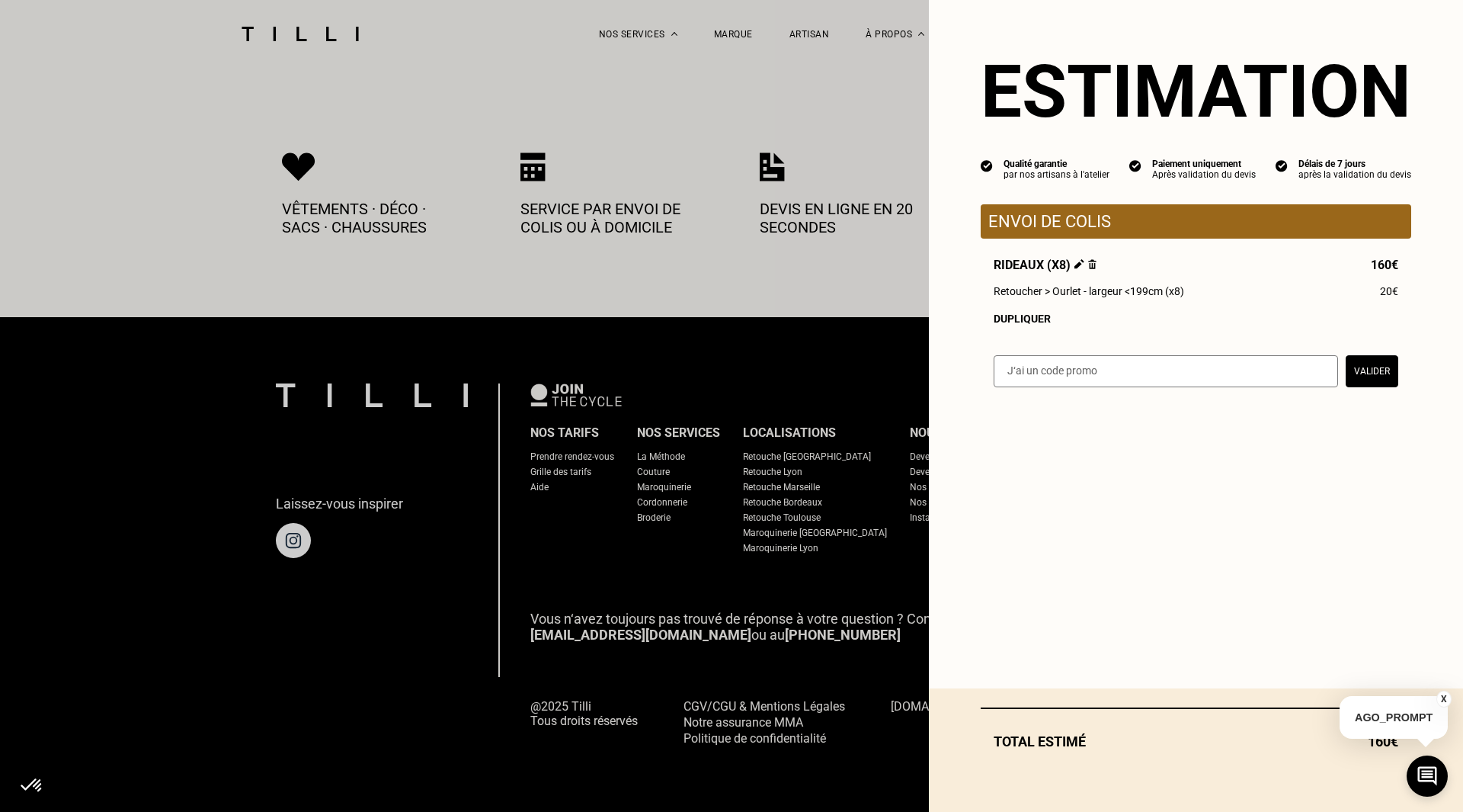
scroll to position [730, 0]
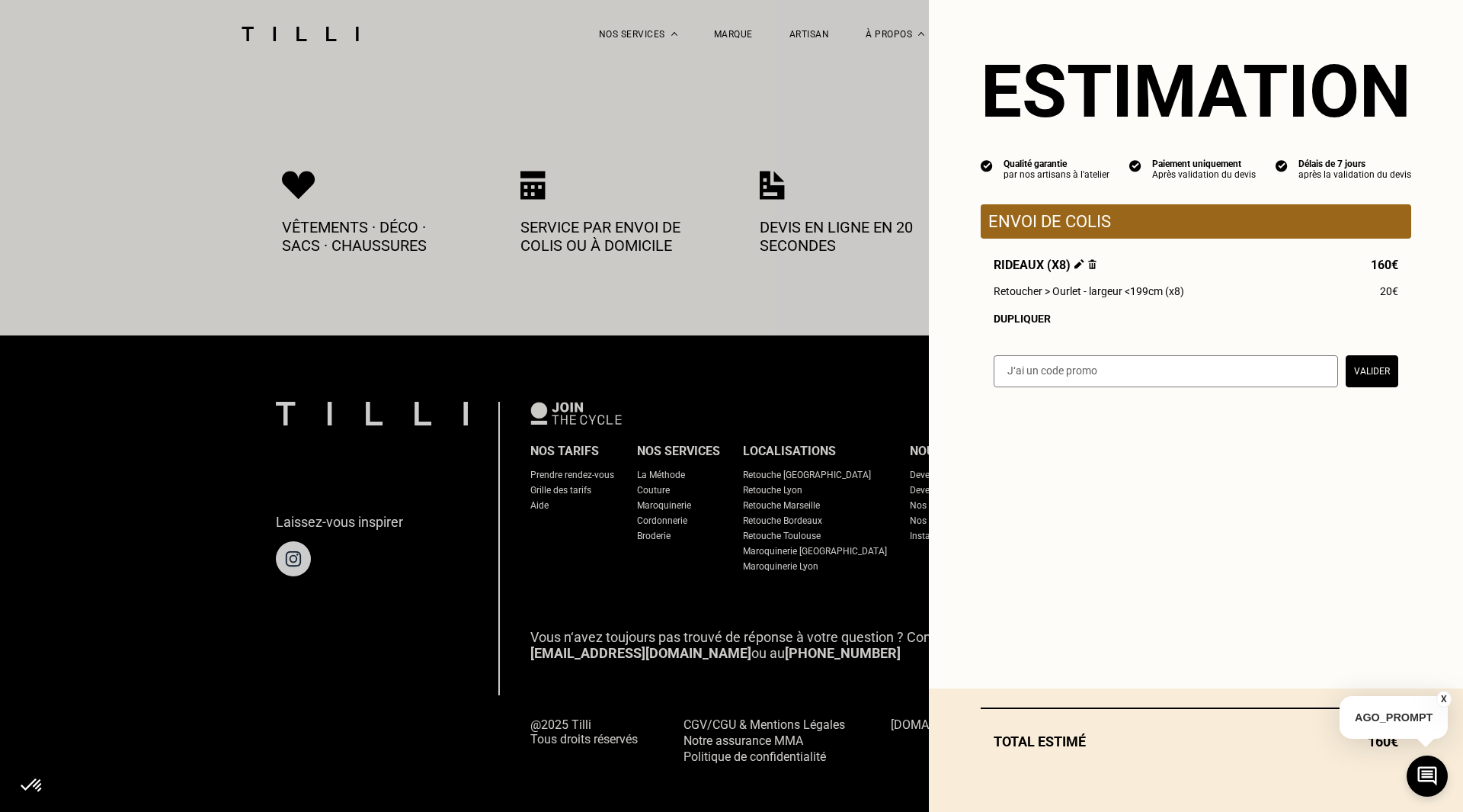
select select "FR"
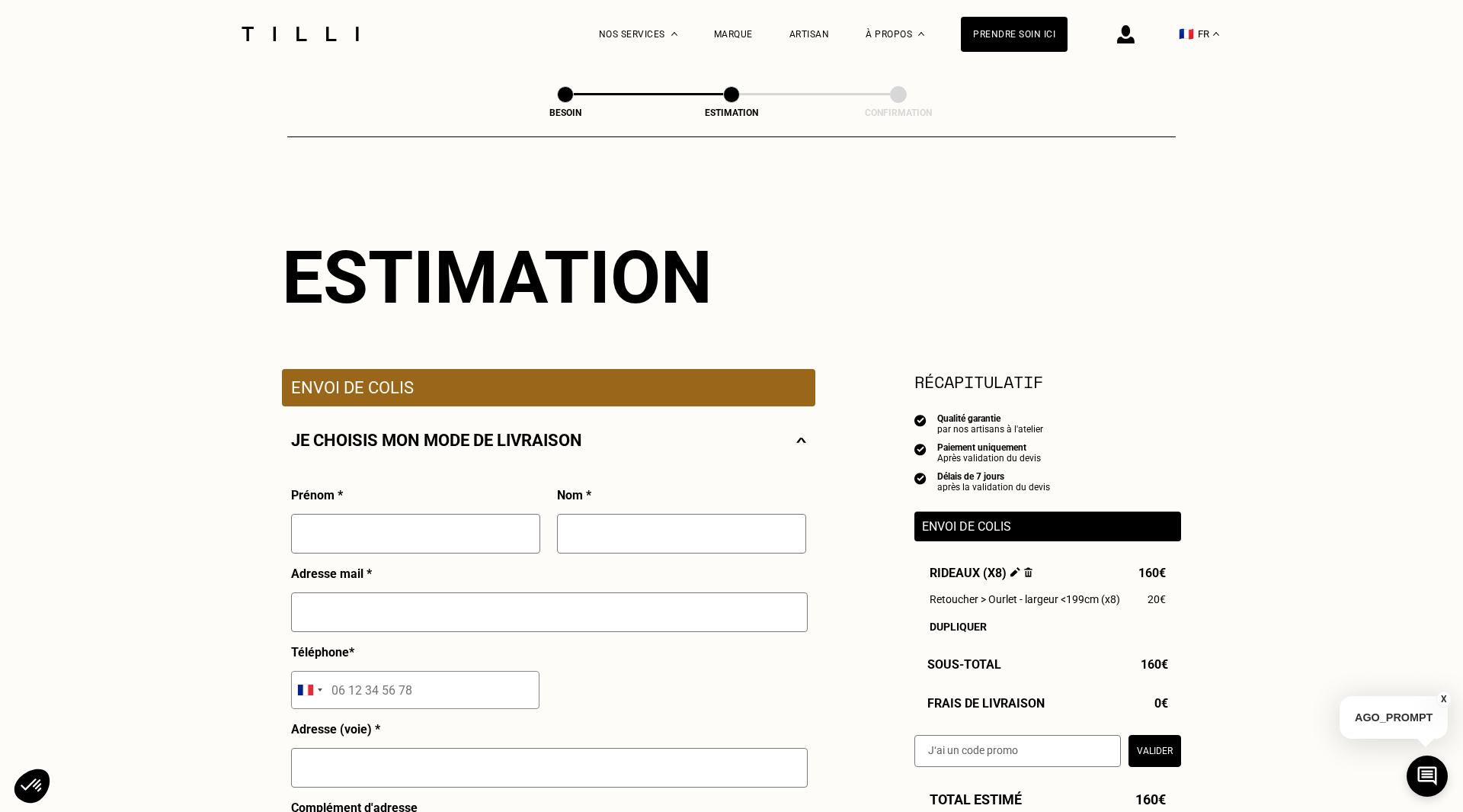
click at [1449, 705] on button "X" at bounding box center [1444, 699] width 15 height 17
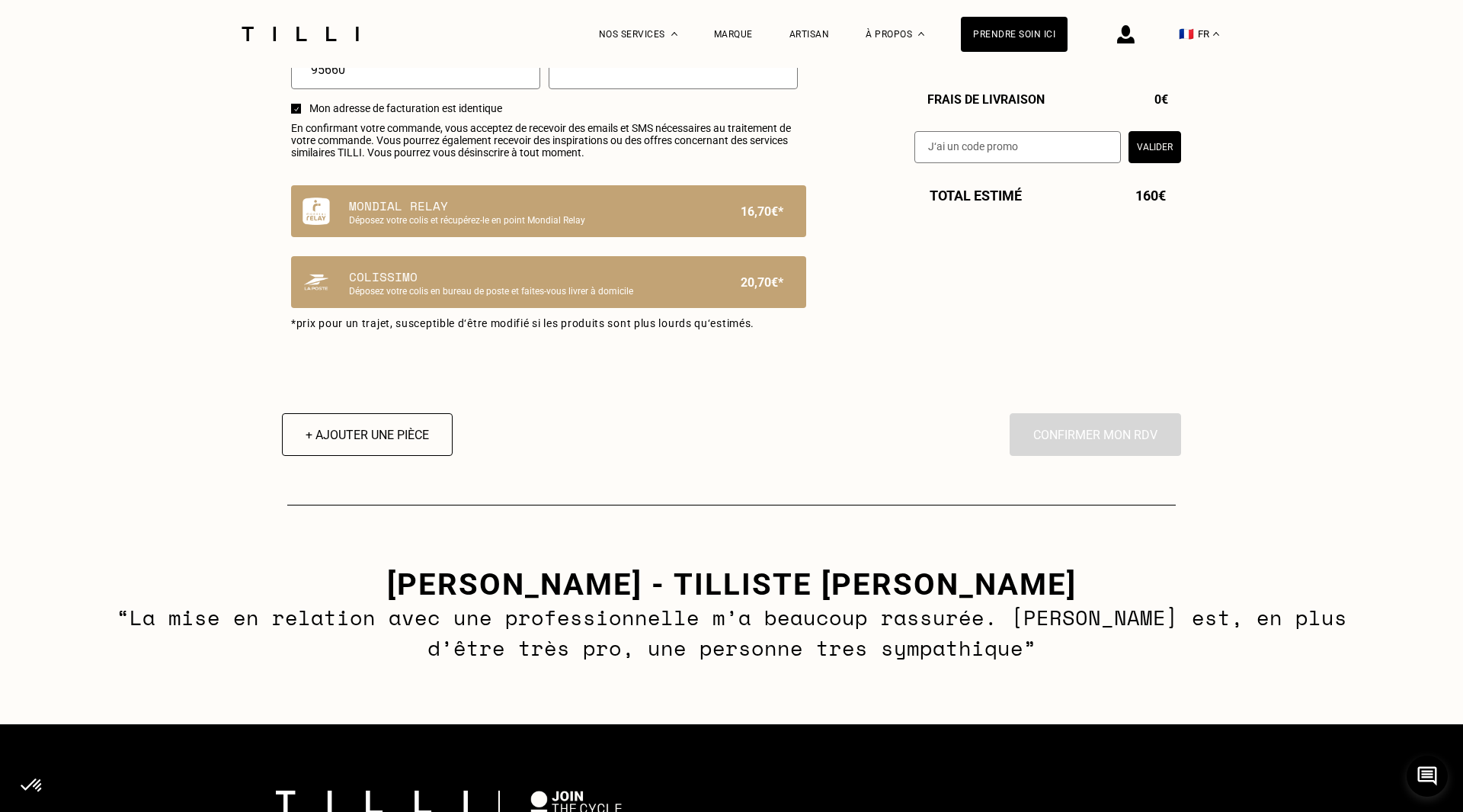
scroll to position [976, 0]
